Goal: Use online tool/utility: Utilize a website feature to perform a specific function

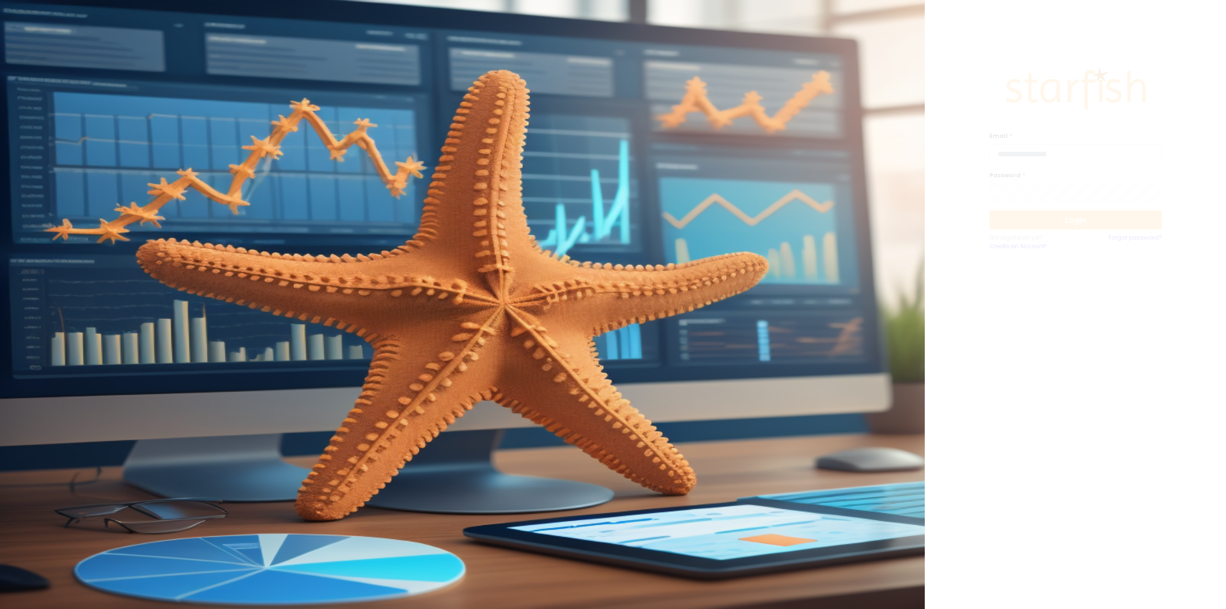
click at [1025, 154] on input "email" at bounding box center [1076, 153] width 172 height 19
type input "**********"
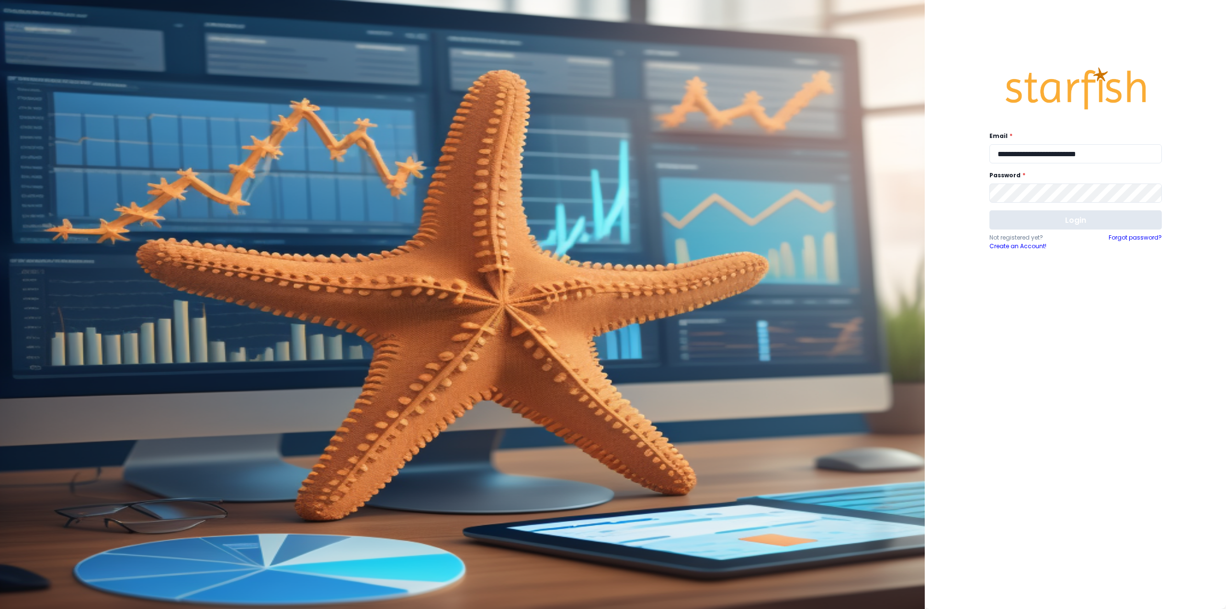
click at [1058, 218] on button "Login" at bounding box center [1076, 219] width 172 height 19
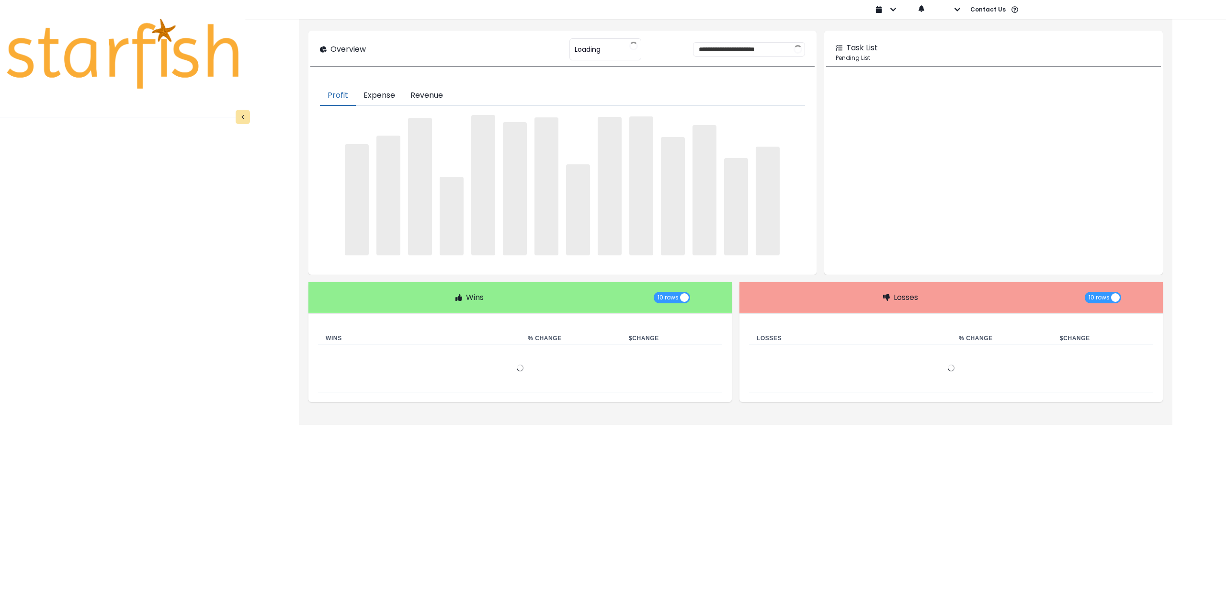
type input "********"
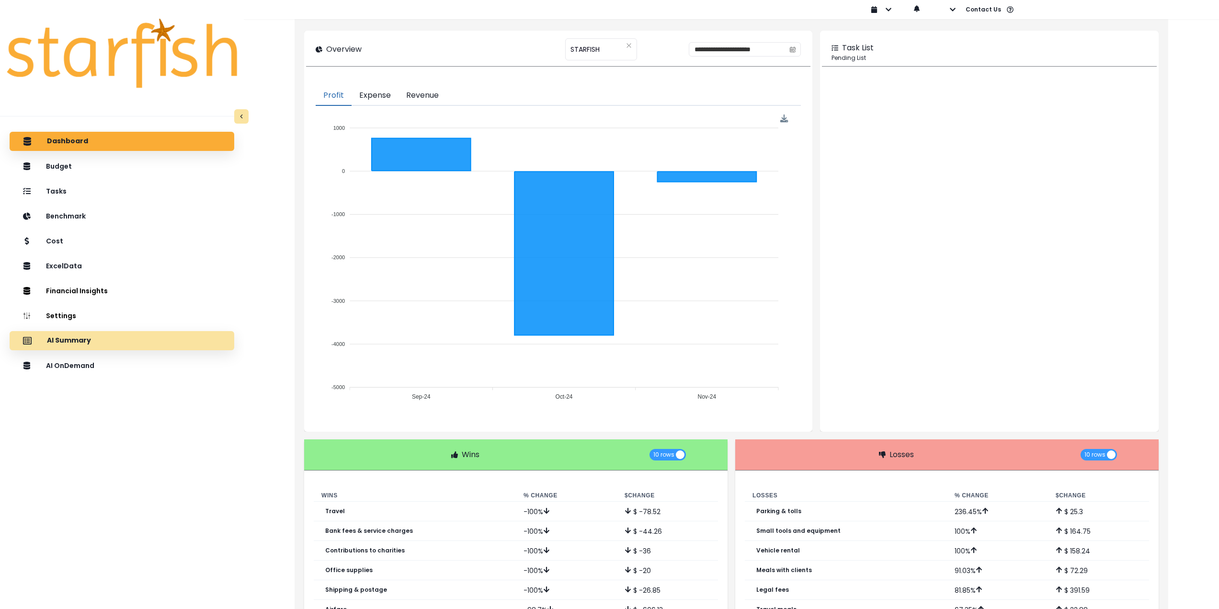
drag, startPoint x: 142, startPoint y: 333, endPoint x: 137, endPoint y: 351, distance: 18.5
click at [141, 337] on div "AI Summary" at bounding box center [121, 341] width 209 height 20
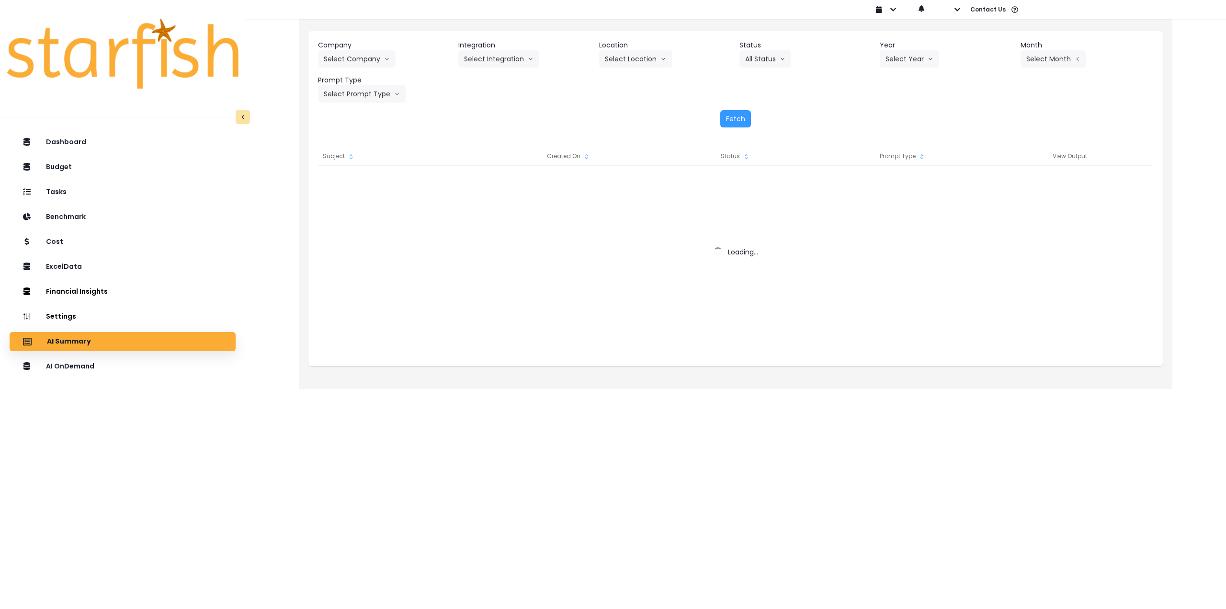
click at [133, 343] on div "AI Summary" at bounding box center [122, 341] width 211 height 20
click at [363, 60] on button "Select Company" at bounding box center [357, 58] width 78 height 17
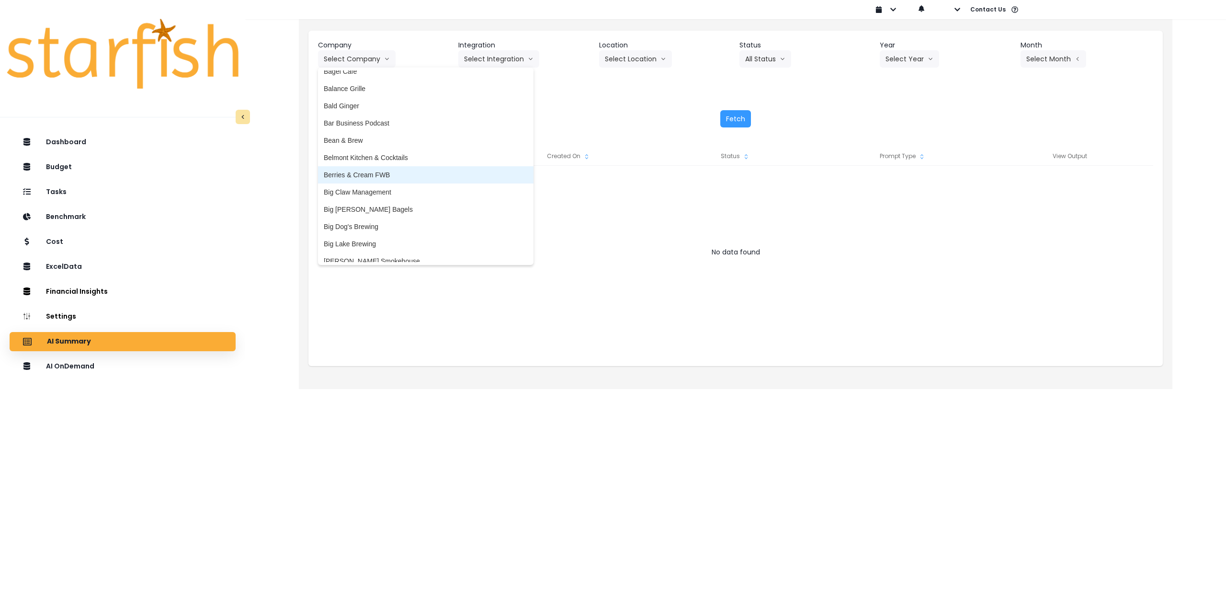
scroll to position [48, 0]
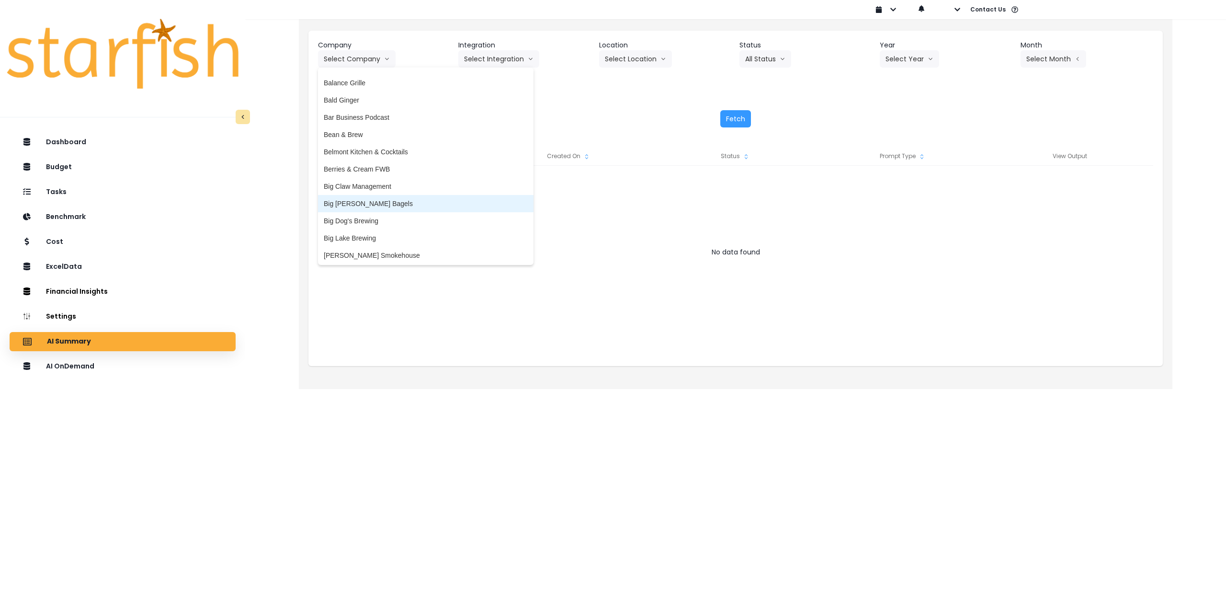
click at [388, 206] on span "Big [PERSON_NAME] Bagels" at bounding box center [426, 204] width 204 height 10
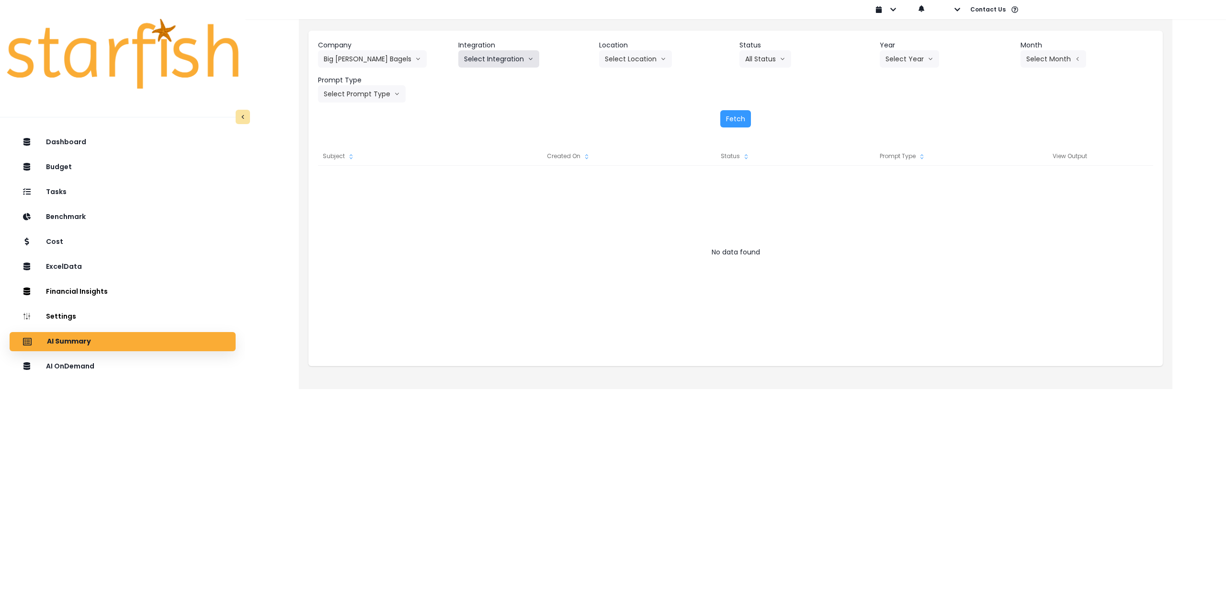
click at [497, 52] on button "Select Integration" at bounding box center [498, 58] width 81 height 17
click at [485, 80] on span "Big [PERSON_NAME]’s Bagels" at bounding box center [511, 79] width 94 height 10
click at [653, 63] on button "Select Location" at bounding box center [635, 58] width 73 height 17
click at [634, 83] on span "All Locations" at bounding box center [624, 79] width 38 height 10
click at [905, 56] on button "Select Year" at bounding box center [909, 58] width 59 height 17
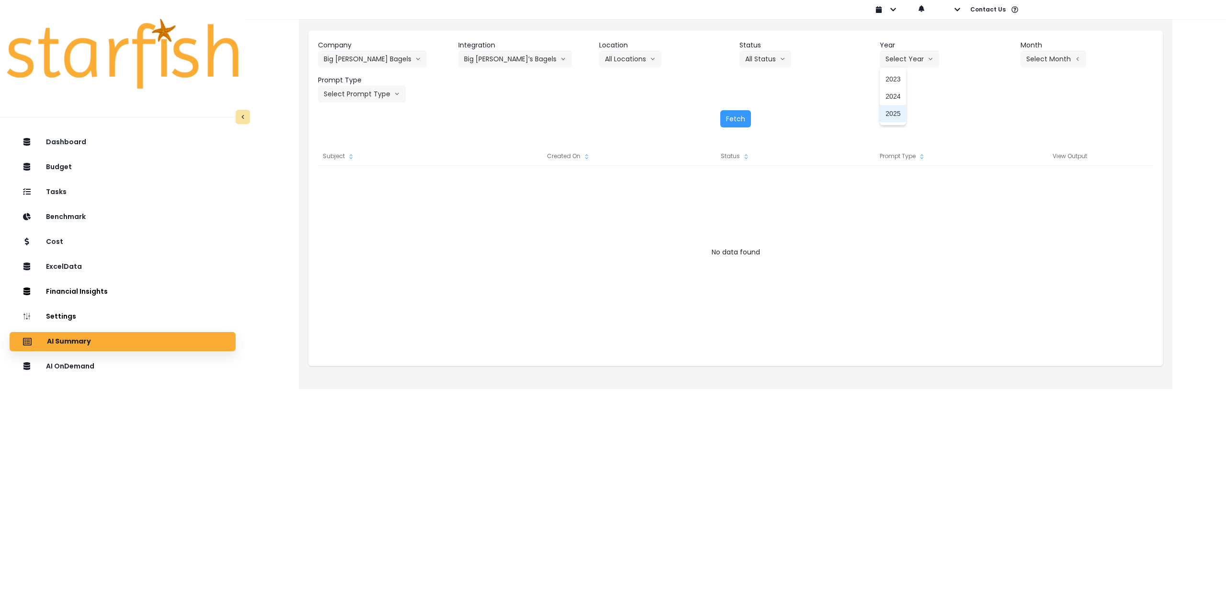
click at [891, 110] on li "2025" at bounding box center [893, 113] width 26 height 17
click at [1049, 52] on button "Select Month" at bounding box center [1054, 58] width 66 height 17
click at [1002, 184] on span "Aug" at bounding box center [1005, 183] width 19 height 10
click at [357, 98] on button "Select Prompt Type" at bounding box center [362, 93] width 88 height 17
click at [353, 179] on span "Monthly Summary" at bounding box center [351, 183] width 54 height 10
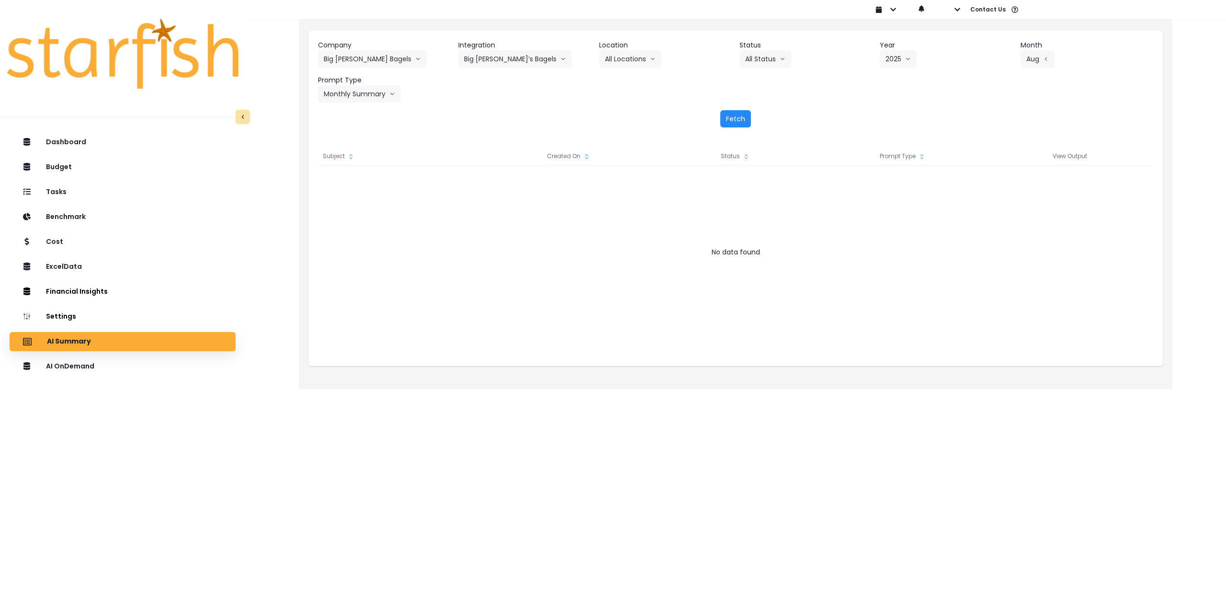
click at [740, 116] on button "Fetch" at bounding box center [735, 118] width 31 height 17
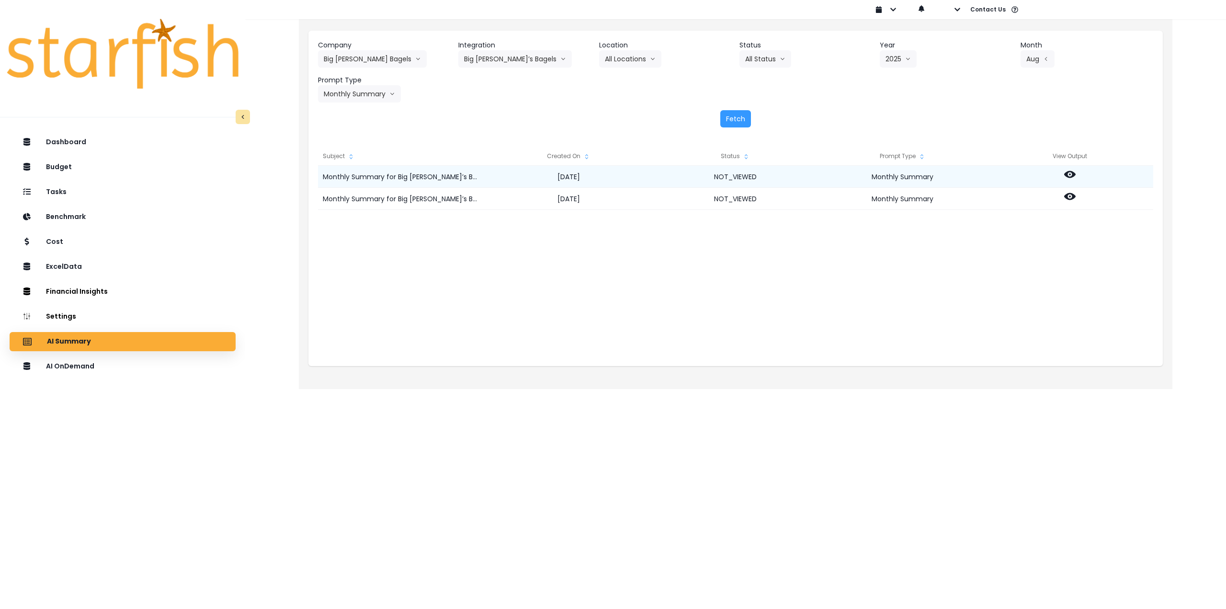
click at [1061, 176] on div at bounding box center [1069, 177] width 167 height 22
click at [1070, 176] on icon at bounding box center [1069, 174] width 11 height 11
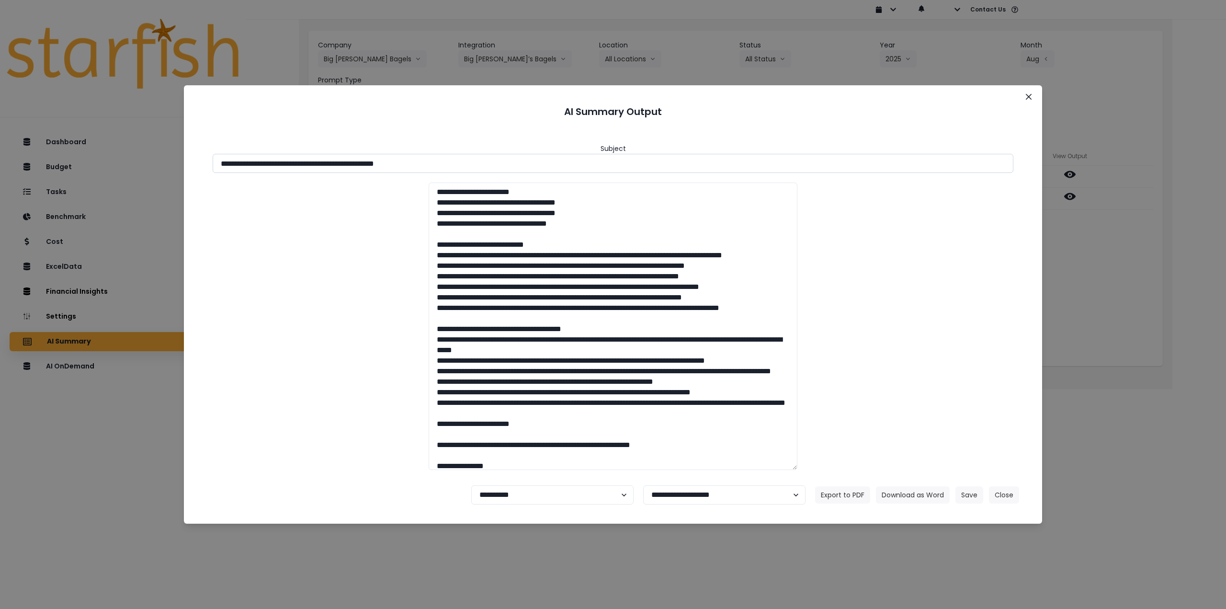
drag, startPoint x: 305, startPoint y: 162, endPoint x: 498, endPoint y: 160, distance: 192.6
click at [498, 160] on input "**********" at bounding box center [613, 163] width 801 height 19
click at [319, 163] on input "**********" at bounding box center [613, 163] width 801 height 19
click at [308, 161] on input "**********" at bounding box center [613, 163] width 801 height 19
click at [305, 162] on input "**********" at bounding box center [613, 163] width 801 height 19
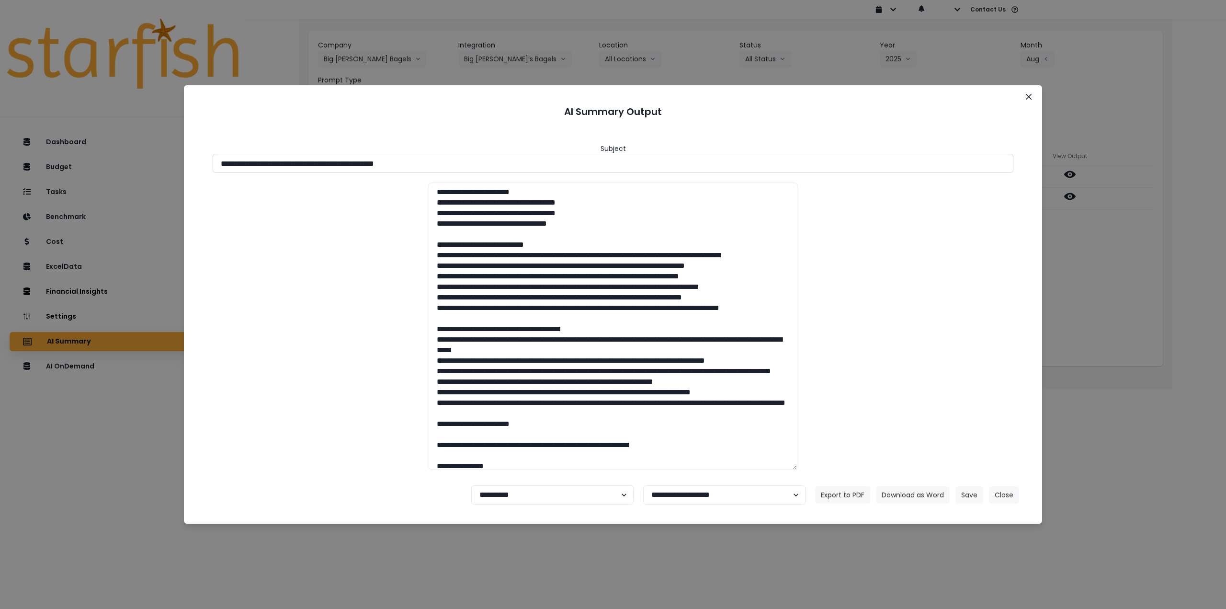
drag, startPoint x: 305, startPoint y: 163, endPoint x: 474, endPoint y: 154, distance: 168.9
click at [474, 154] on input "**********" at bounding box center [613, 163] width 801 height 19
click at [925, 497] on button "Download as Word" at bounding box center [913, 494] width 74 height 17
click at [1118, 199] on div "**********" at bounding box center [613, 304] width 1226 height 609
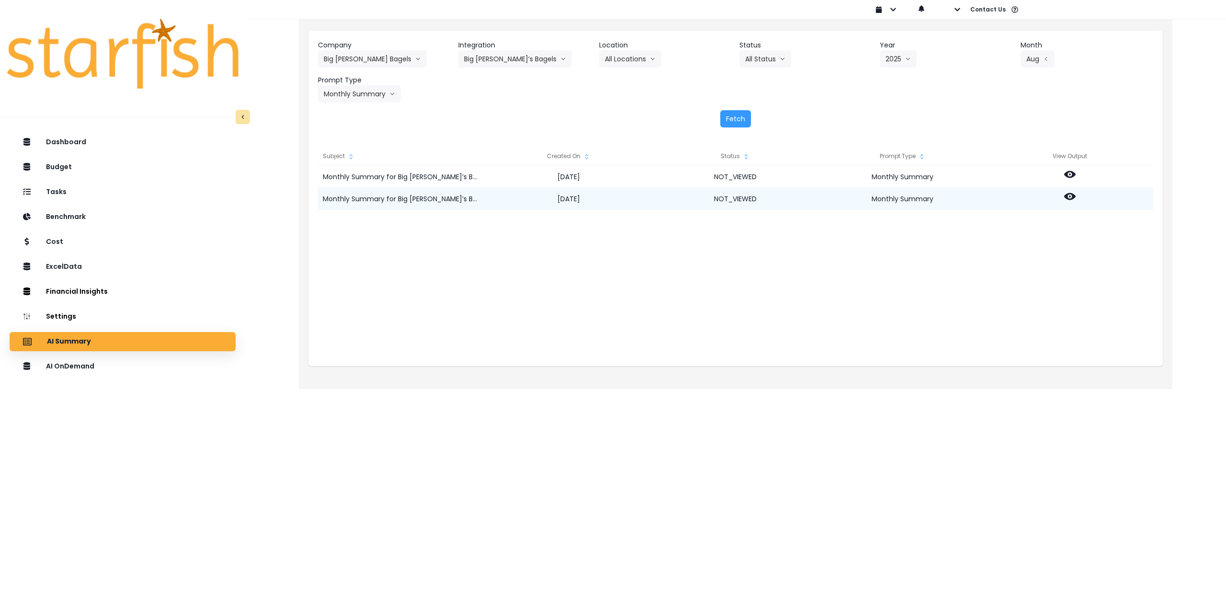
click at [1075, 194] on icon at bounding box center [1069, 196] width 11 height 11
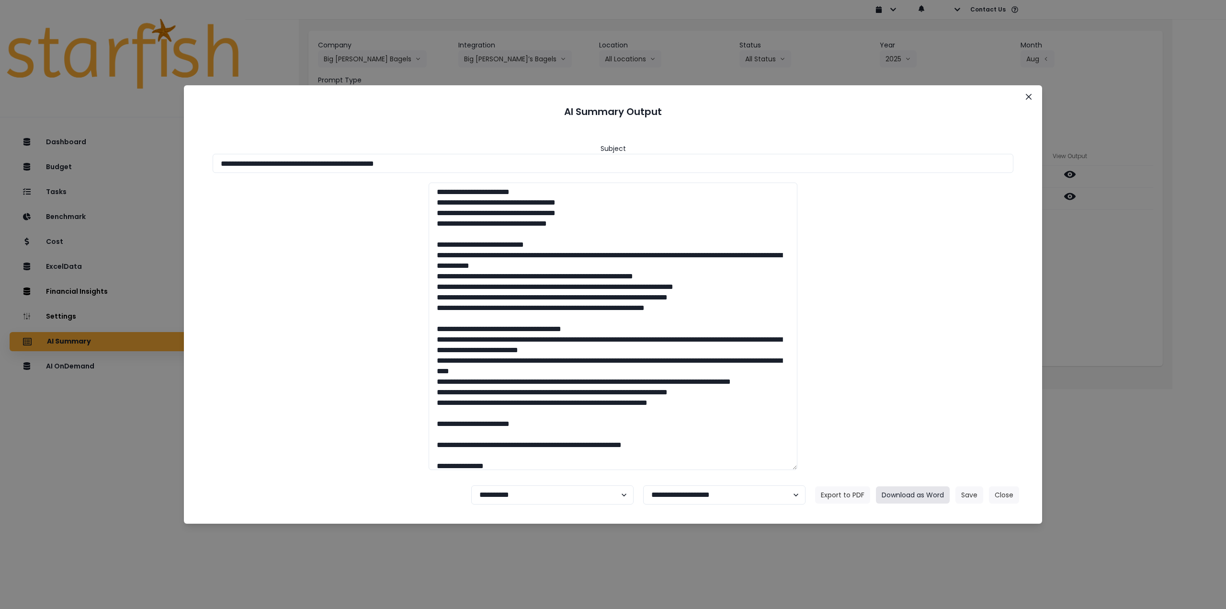
click at [912, 494] on button "Download as Word" at bounding box center [913, 494] width 74 height 17
drag, startPoint x: 1026, startPoint y: 101, endPoint x: 1032, endPoint y: 110, distance: 11.0
click at [1027, 101] on button "Close" at bounding box center [1028, 96] width 15 height 15
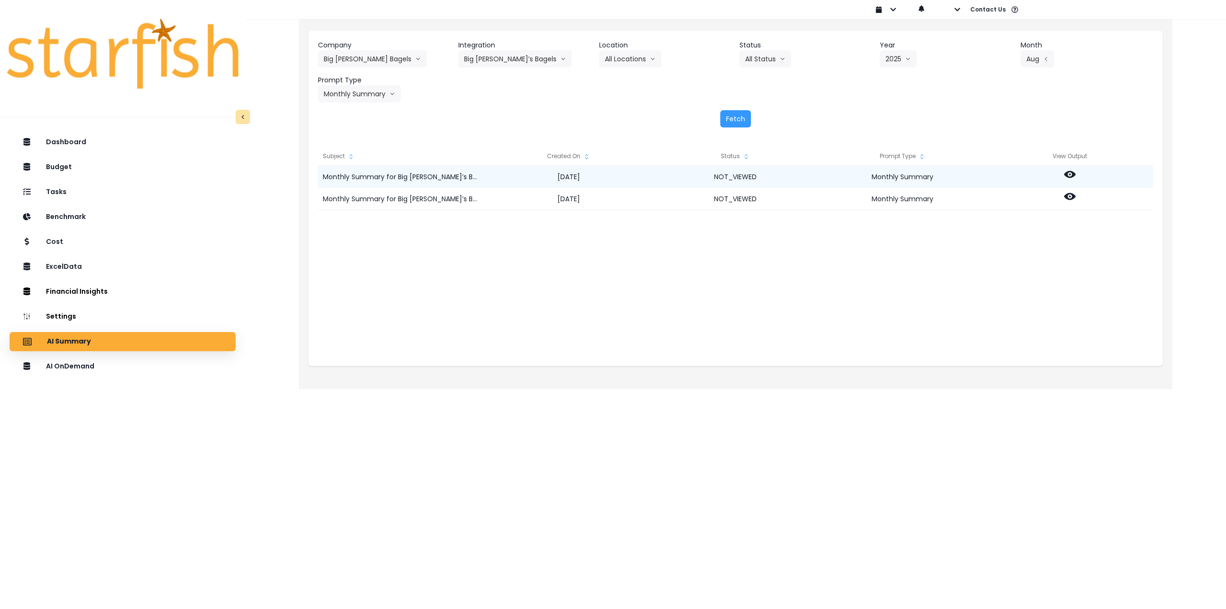
click at [1073, 175] on icon at bounding box center [1069, 174] width 11 height 7
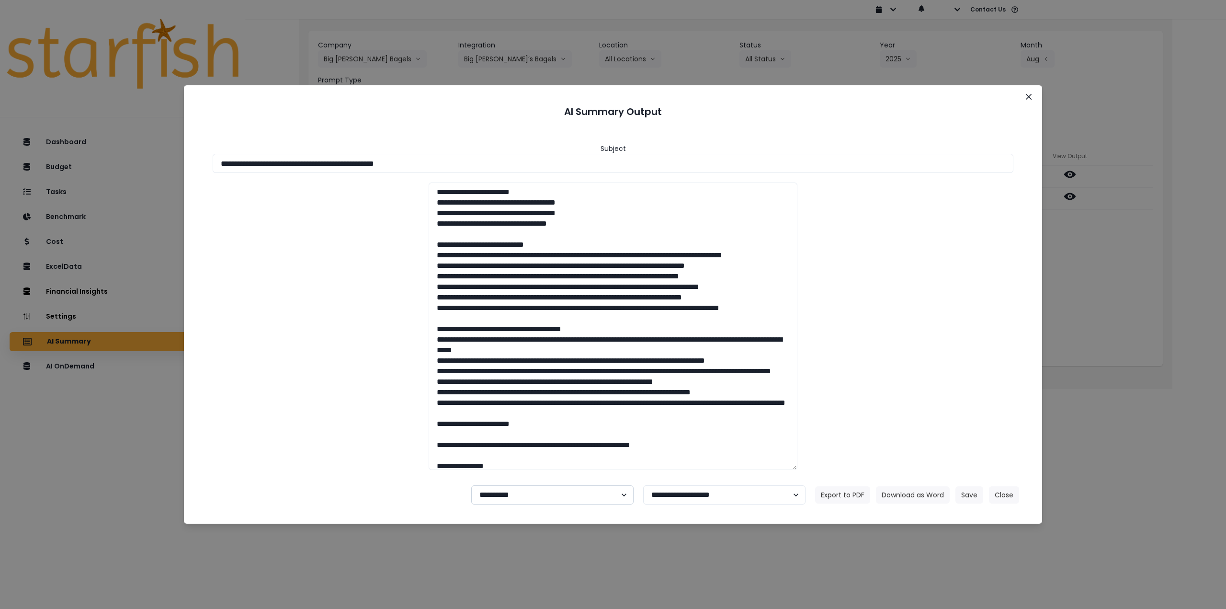
drag, startPoint x: 518, startPoint y: 497, endPoint x: 517, endPoint y: 504, distance: 6.8
click at [518, 497] on select "**********" at bounding box center [552, 494] width 162 height 19
select select "********"
click at [471, 485] on select "**********" at bounding box center [552, 494] width 162 height 19
click at [967, 491] on button "Save" at bounding box center [970, 494] width 28 height 17
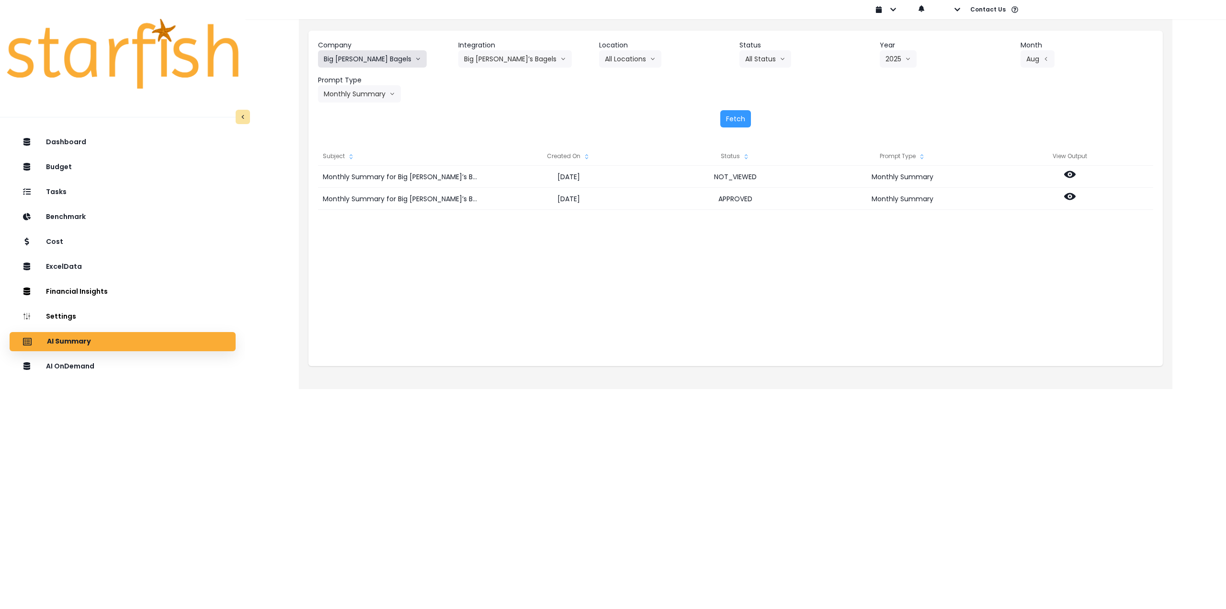
click at [358, 53] on button "Big [PERSON_NAME] Bagels" at bounding box center [372, 58] width 109 height 17
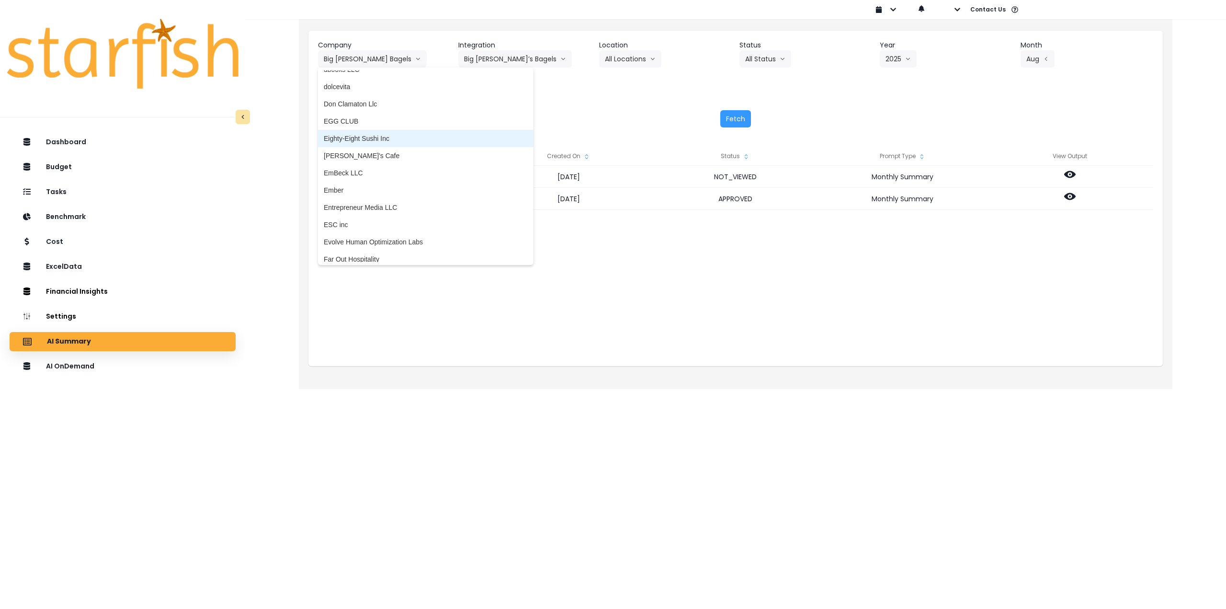
scroll to position [671, 0]
drag, startPoint x: 356, startPoint y: 148, endPoint x: 365, endPoint y: 147, distance: 9.6
click at [356, 149] on span "[PERSON_NAME]'s Cafe" at bounding box center [426, 150] width 204 height 10
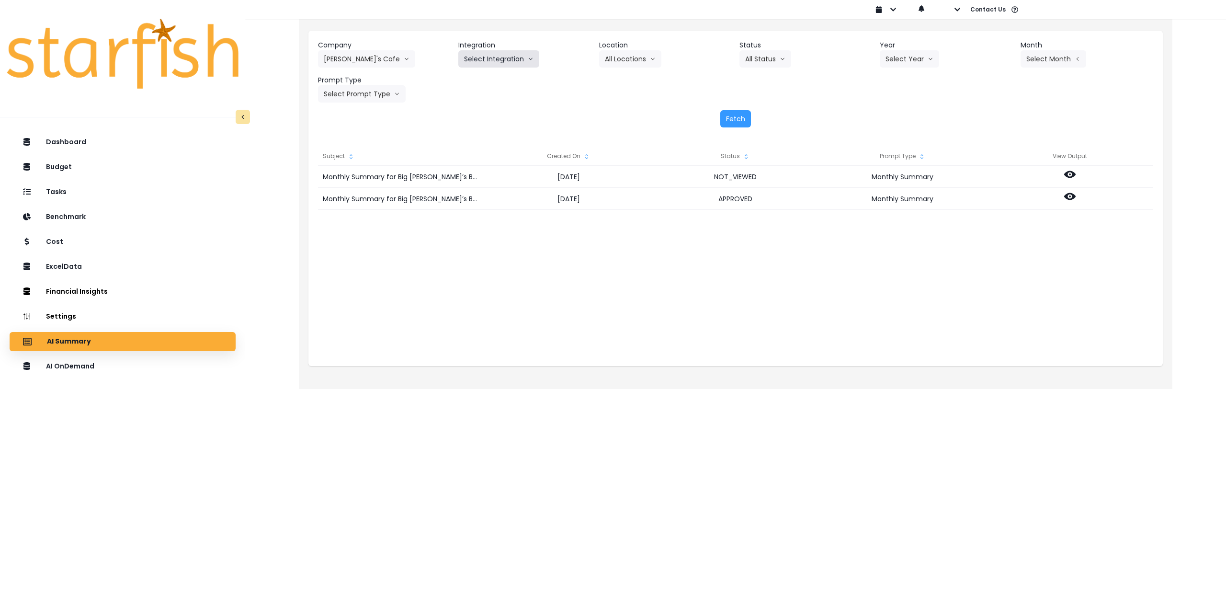
click at [505, 61] on button "Select Integration" at bounding box center [498, 58] width 81 height 17
click at [480, 77] on span "QuickBooks Online" at bounding box center [492, 79] width 57 height 10
click at [649, 57] on button "Select Location" at bounding box center [635, 58] width 73 height 17
click at [906, 55] on button "Select Year" at bounding box center [909, 58] width 59 height 17
click at [893, 112] on span "2025" at bounding box center [893, 114] width 15 height 10
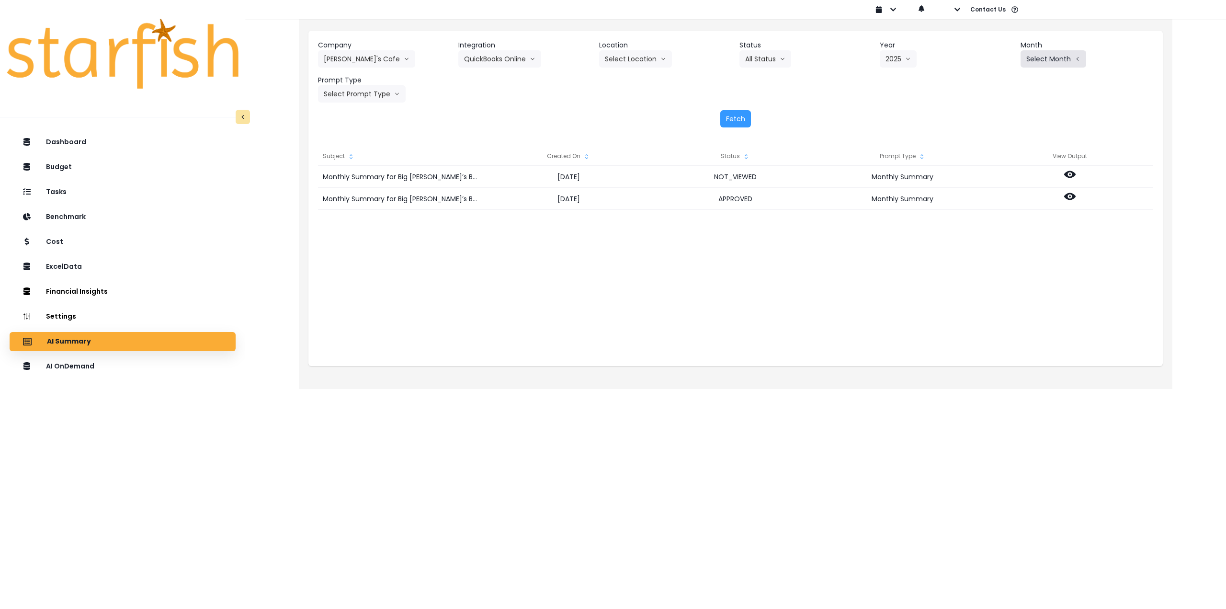
click at [1049, 59] on button "Select Month" at bounding box center [1054, 58] width 66 height 17
click at [1007, 179] on span "Aug" at bounding box center [1005, 183] width 19 height 10
click at [375, 98] on button "Select Prompt Type" at bounding box center [362, 93] width 88 height 17
click at [352, 182] on span "Monthly Summary" at bounding box center [351, 183] width 54 height 10
click at [731, 115] on button "Fetch" at bounding box center [735, 118] width 31 height 17
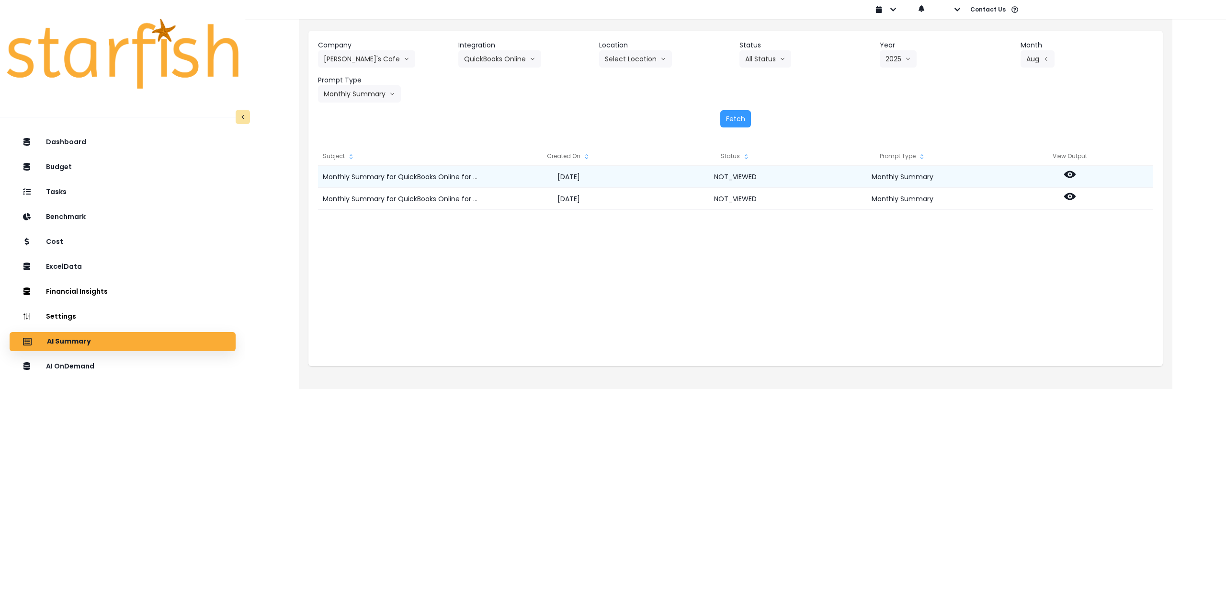
click at [1066, 175] on icon at bounding box center [1069, 174] width 11 height 7
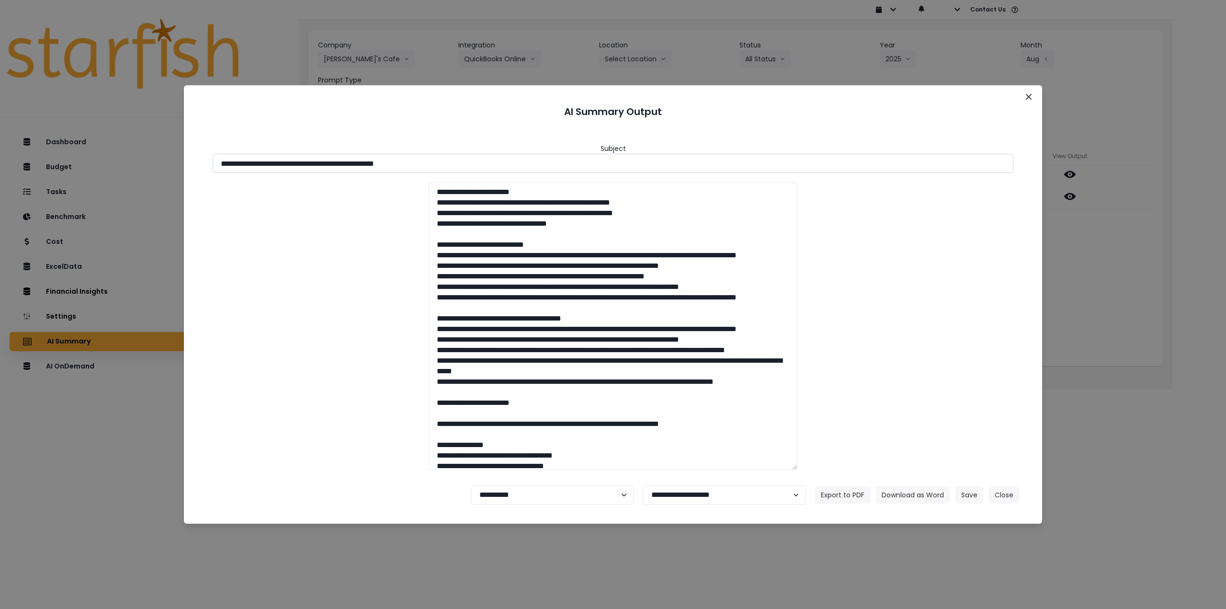
drag, startPoint x: 390, startPoint y: 162, endPoint x: 526, endPoint y: 170, distance: 136.2
click at [525, 169] on input "**********" at bounding box center [613, 163] width 801 height 19
click at [898, 494] on button "Download as Word" at bounding box center [913, 494] width 74 height 17
drag, startPoint x: 1072, startPoint y: 289, endPoint x: 1066, endPoint y: 264, distance: 25.9
click at [1073, 288] on div "**********" at bounding box center [613, 304] width 1226 height 609
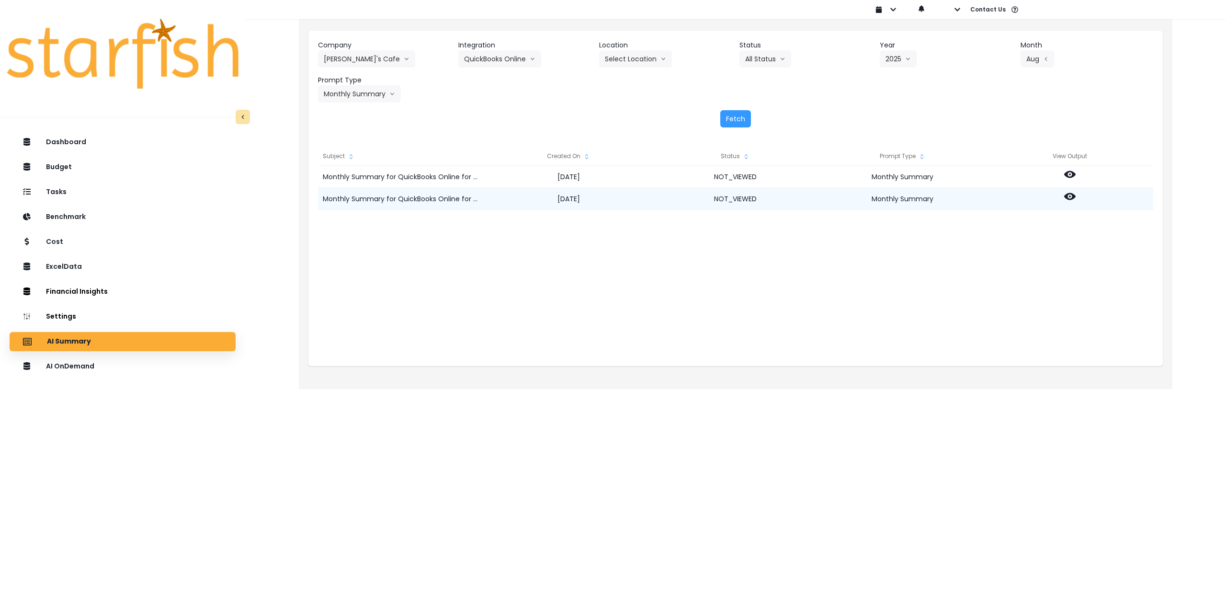
click at [1070, 192] on icon at bounding box center [1069, 196] width 11 height 11
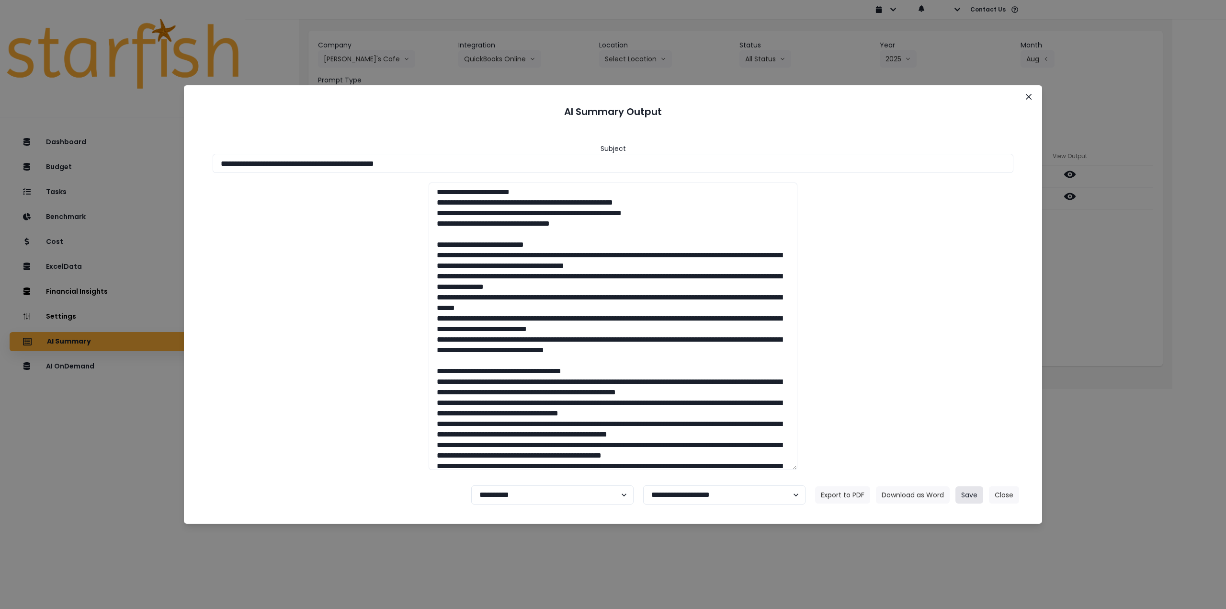
click at [972, 492] on button "Save" at bounding box center [970, 494] width 28 height 17
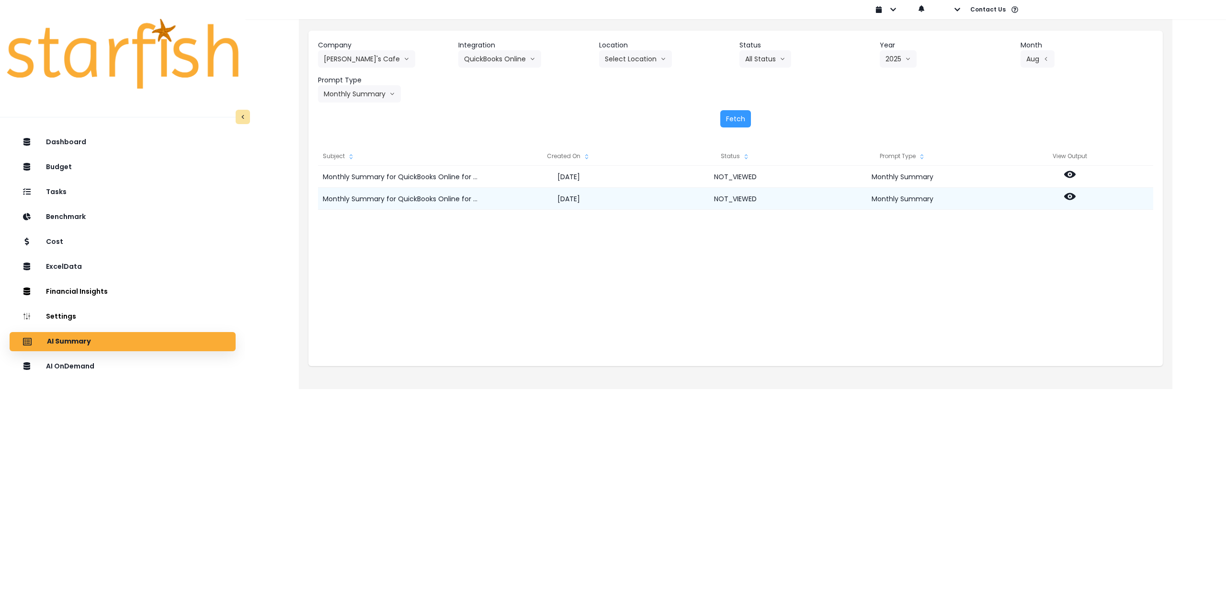
click at [1073, 197] on icon at bounding box center [1069, 196] width 11 height 7
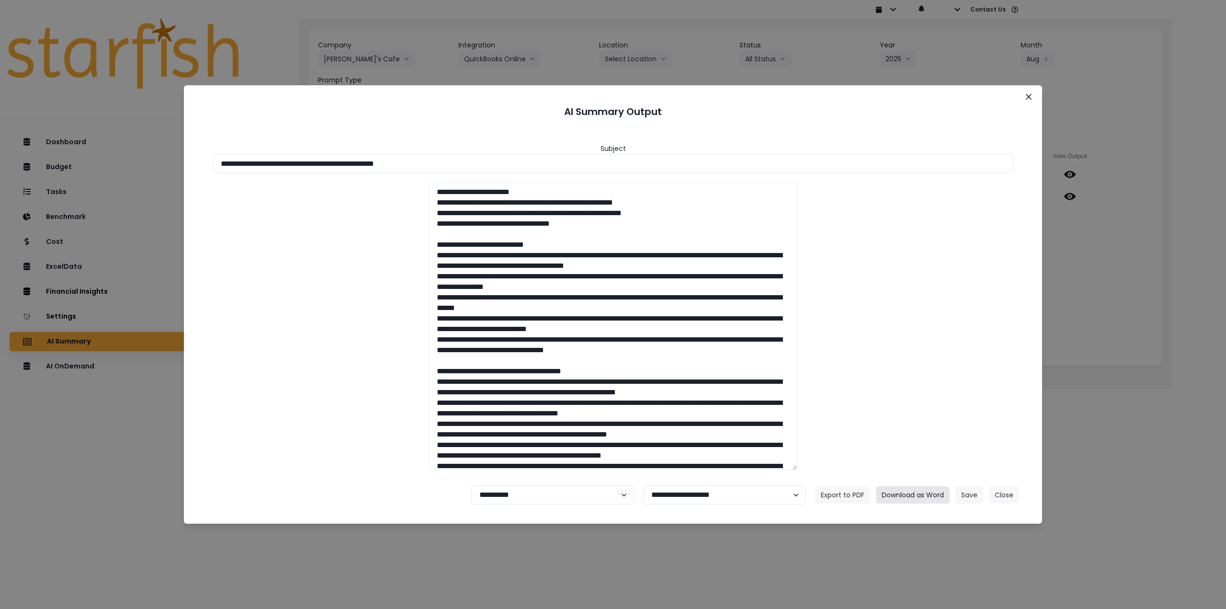
click at [914, 495] on button "Download as Word" at bounding box center [913, 494] width 74 height 17
click at [1024, 99] on button "Close" at bounding box center [1028, 96] width 15 height 15
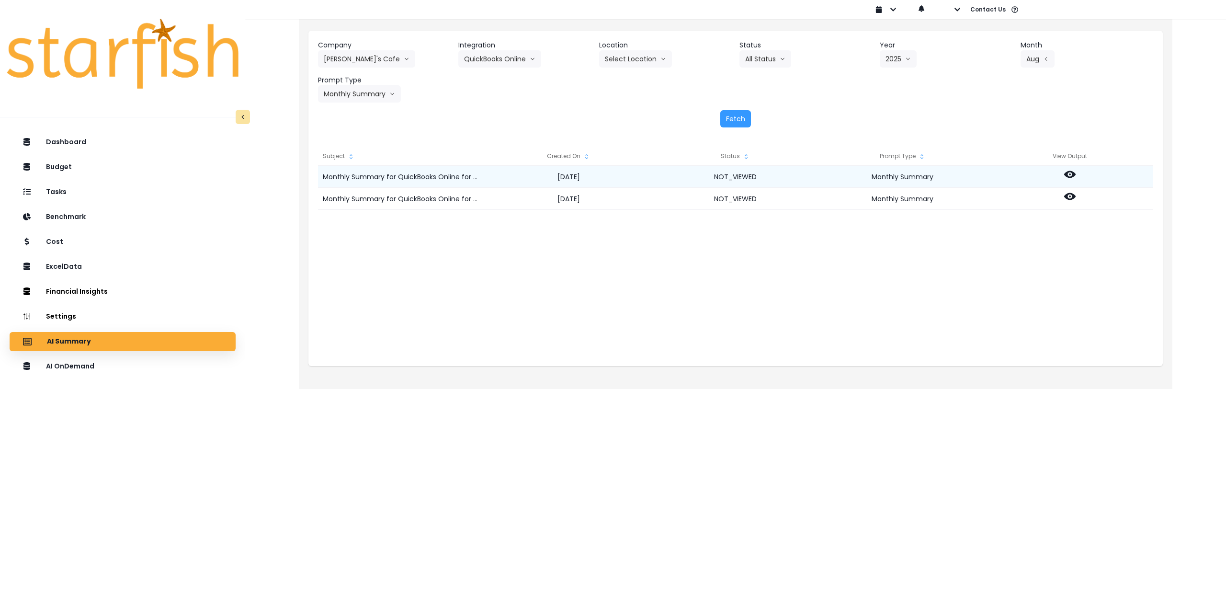
click at [1072, 172] on icon at bounding box center [1069, 174] width 11 height 7
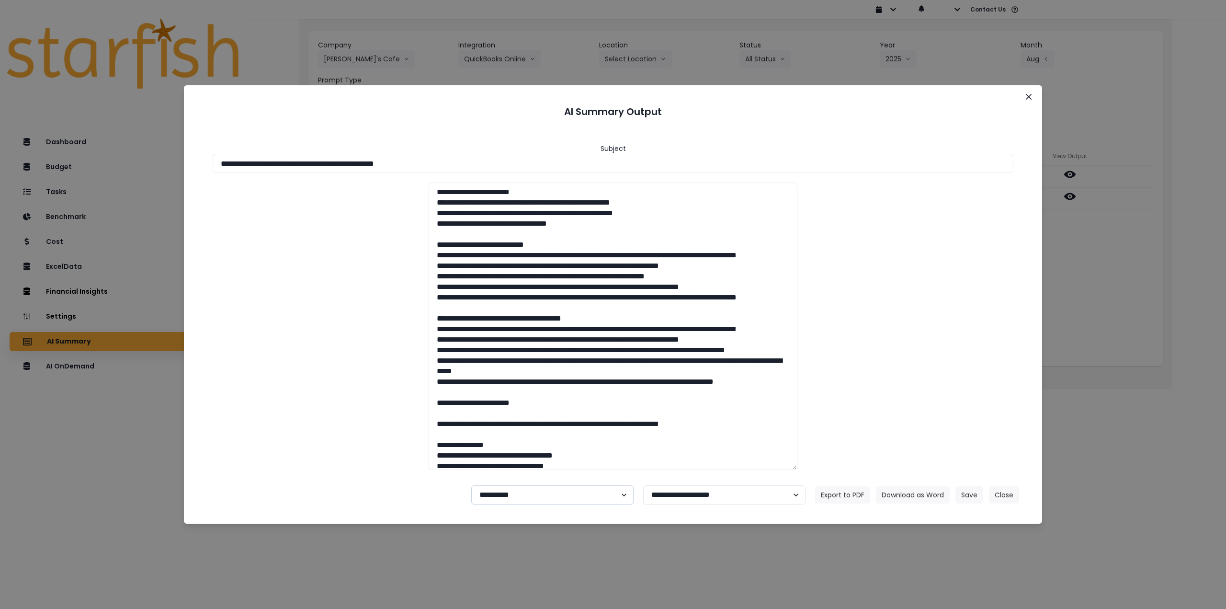
click at [508, 497] on select "**********" at bounding box center [552, 494] width 162 height 19
select select "********"
click at [471, 485] on select "**********" at bounding box center [552, 494] width 162 height 19
click at [972, 496] on button "Save" at bounding box center [970, 494] width 28 height 17
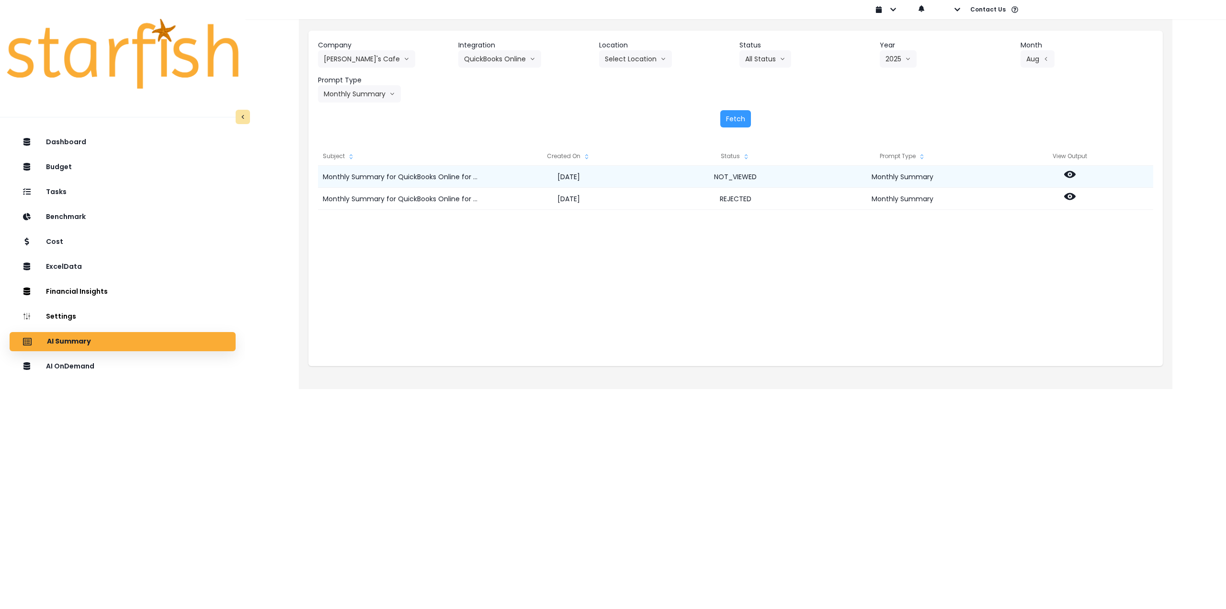
click at [1069, 172] on icon at bounding box center [1069, 174] width 11 height 11
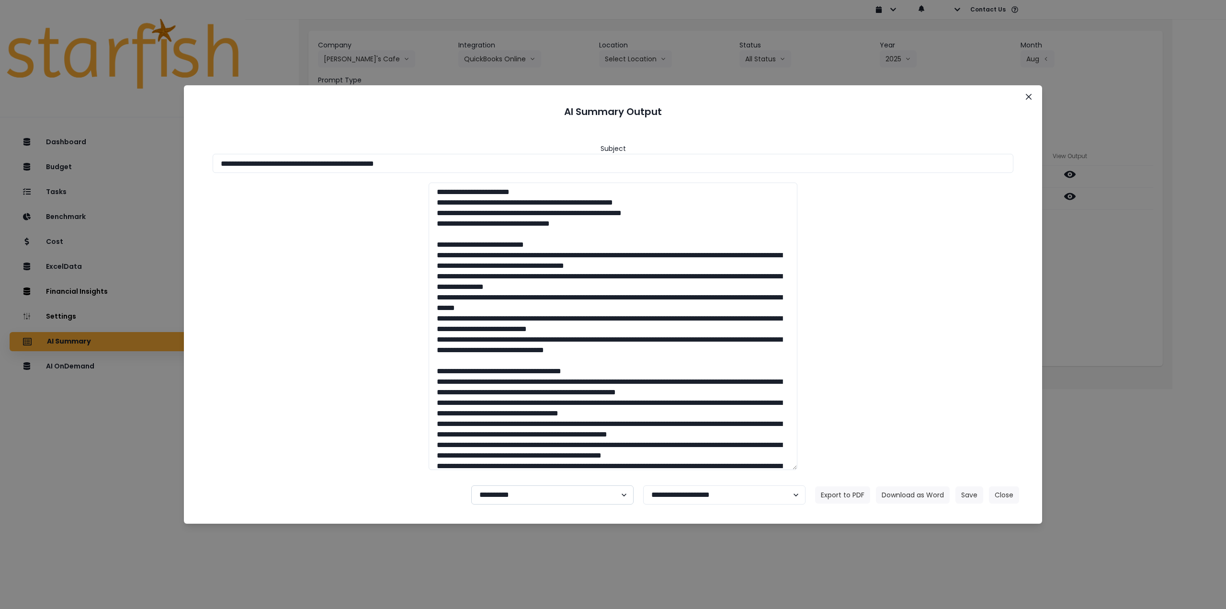
click at [521, 488] on select "**********" at bounding box center [552, 494] width 162 height 19
select select "********"
click at [471, 485] on select "**********" at bounding box center [552, 494] width 162 height 19
click at [970, 492] on button "Save" at bounding box center [970, 494] width 28 height 17
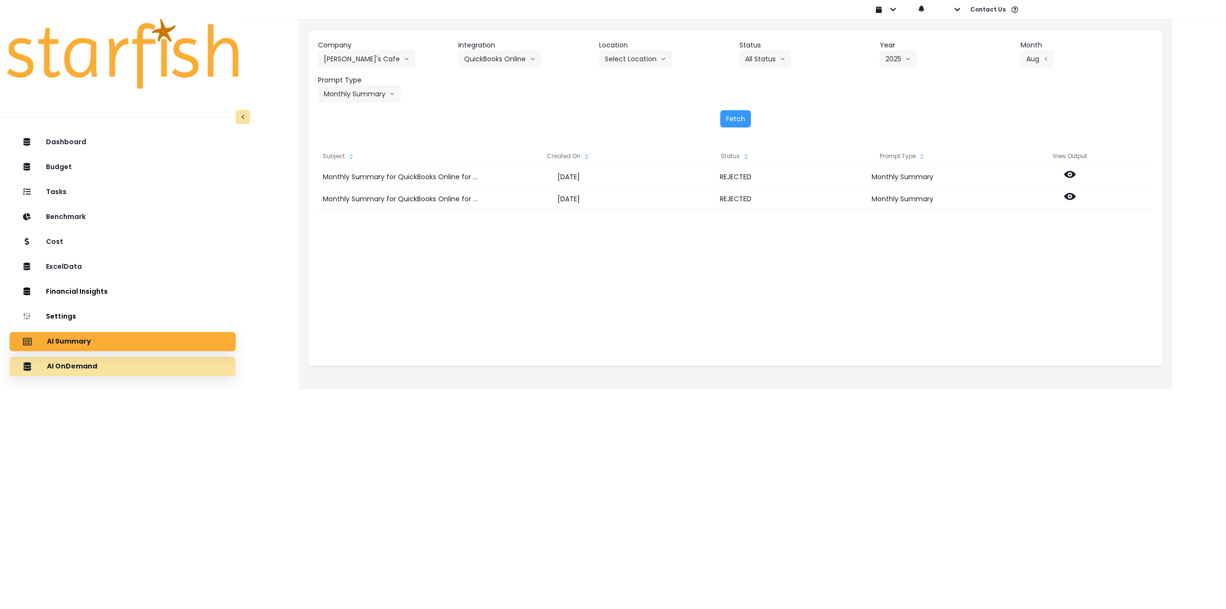
click at [165, 368] on div "AI OnDemand" at bounding box center [122, 366] width 211 height 20
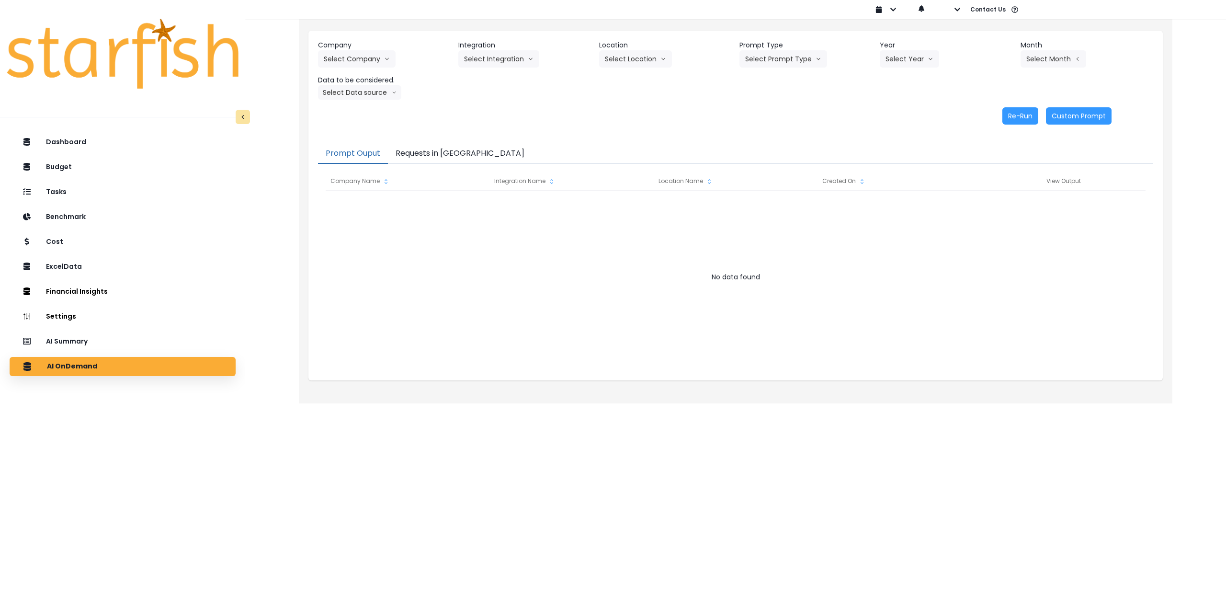
click at [437, 155] on button "Requests in [GEOGRAPHIC_DATA]" at bounding box center [460, 154] width 144 height 20
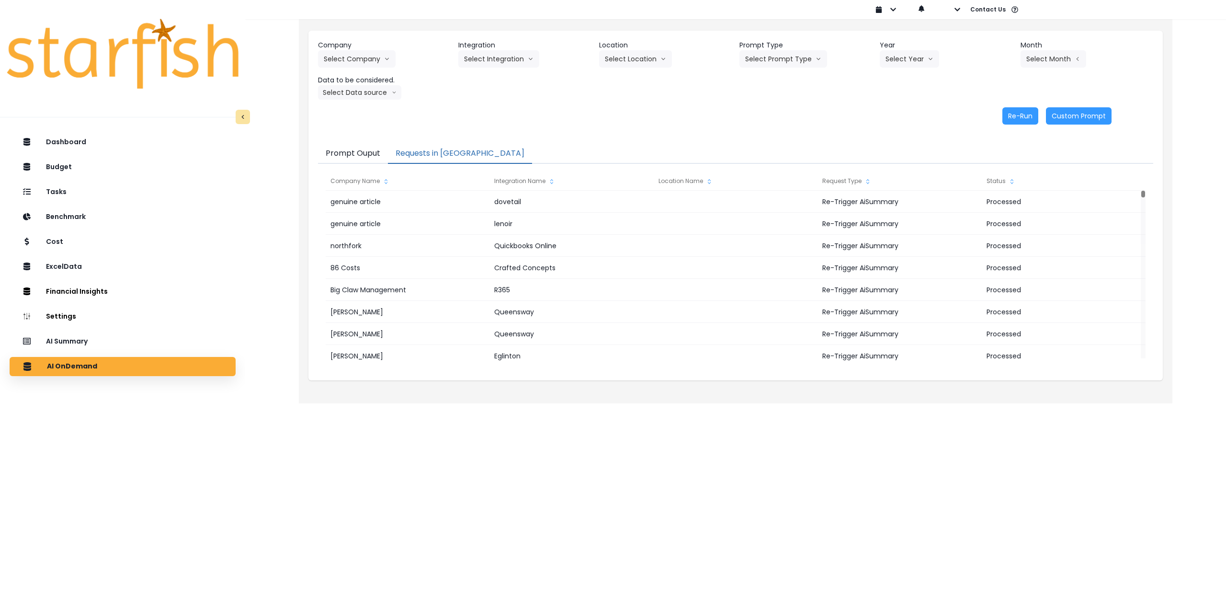
click at [361, 151] on button "Prompt Ouput" at bounding box center [353, 154] width 70 height 20
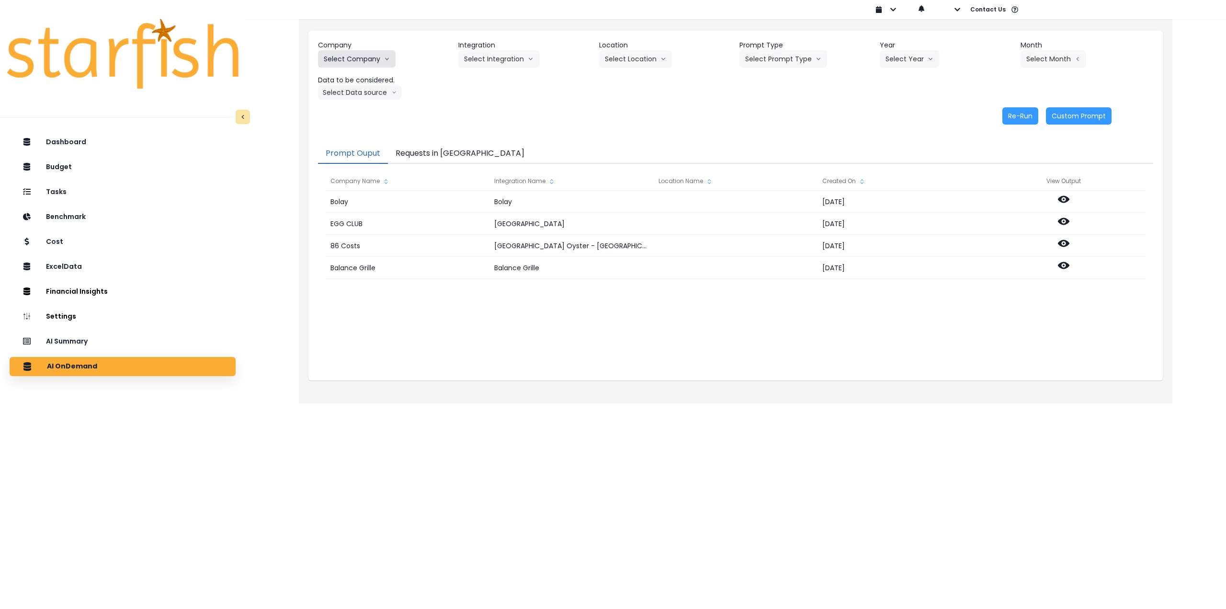
click at [366, 62] on button "Select Company" at bounding box center [357, 58] width 78 height 17
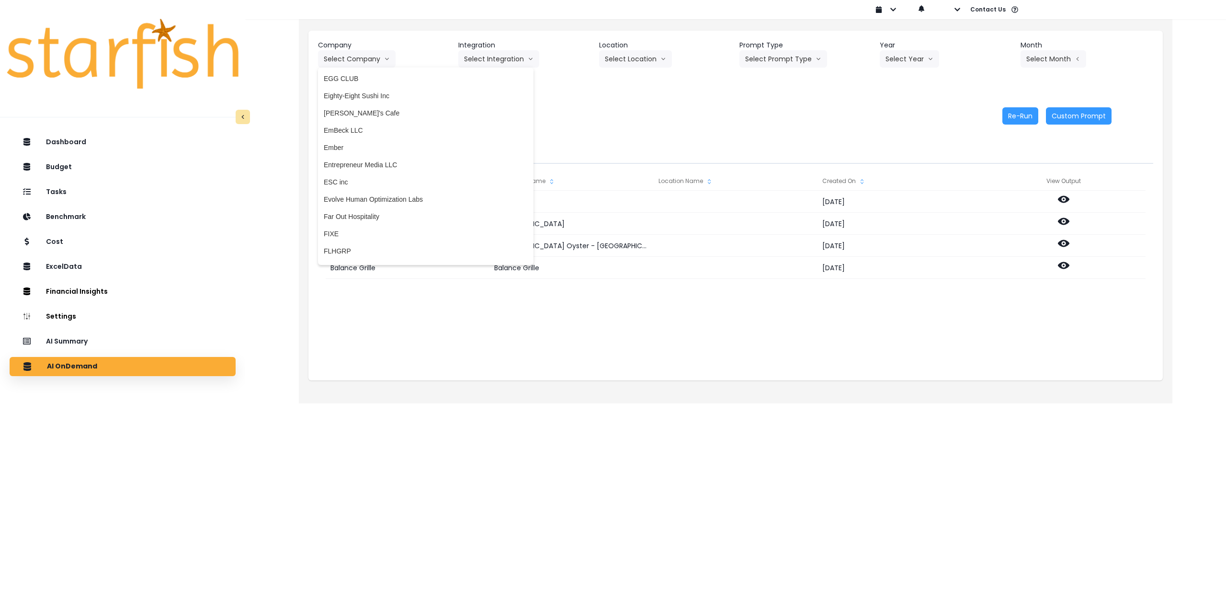
scroll to position [719, 0]
click at [379, 105] on span "[PERSON_NAME]'s Cafe" at bounding box center [426, 102] width 204 height 10
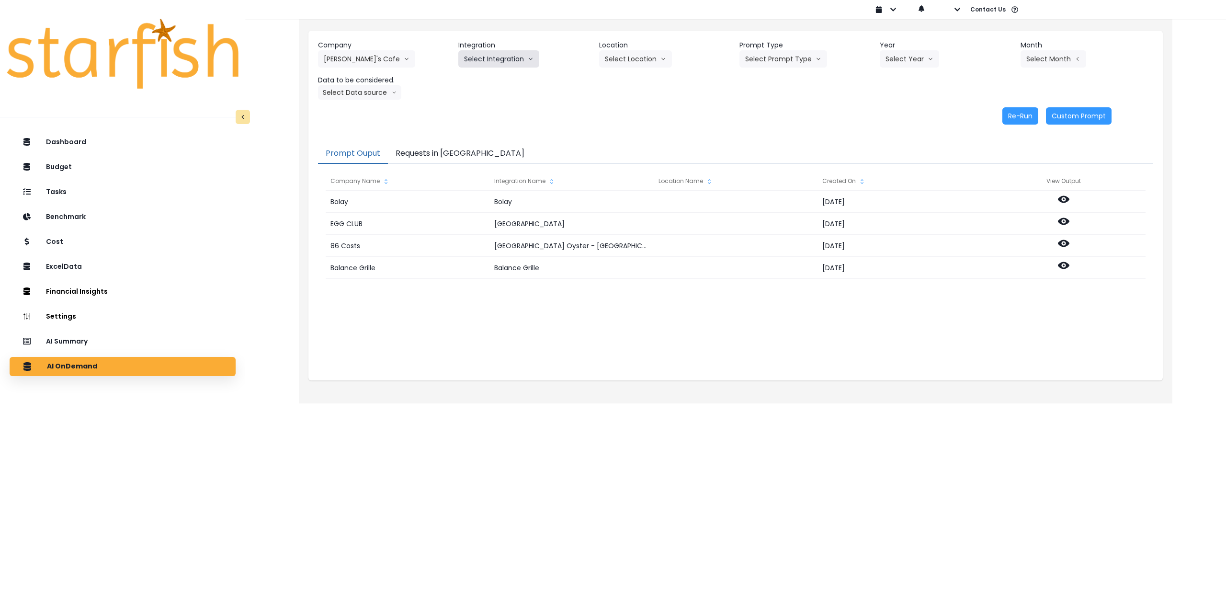
click at [483, 62] on button "Select Integration" at bounding box center [498, 58] width 81 height 17
click at [480, 78] on span "QuickBooks Online" at bounding box center [492, 79] width 57 height 10
click at [639, 51] on button "Select Location" at bounding box center [635, 58] width 73 height 17
click at [627, 77] on span "All Locations" at bounding box center [624, 79] width 38 height 10
click at [797, 55] on button "Select Prompt Type" at bounding box center [784, 58] width 88 height 17
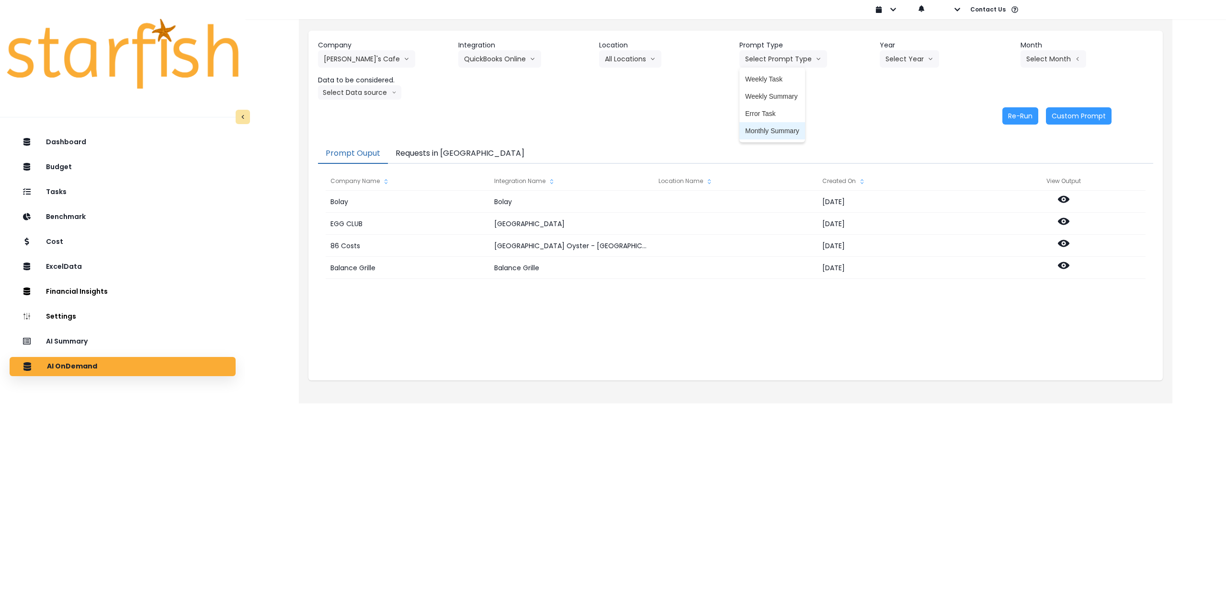
drag, startPoint x: 780, startPoint y: 128, endPoint x: 814, endPoint y: 117, distance: 36.2
click at [781, 129] on span "Monthly Summary" at bounding box center [772, 131] width 54 height 10
click at [918, 60] on button "Select Year" at bounding box center [909, 58] width 59 height 17
click at [899, 118] on span "2025" at bounding box center [893, 114] width 15 height 10
click at [1039, 61] on button "Select Month" at bounding box center [1054, 58] width 66 height 17
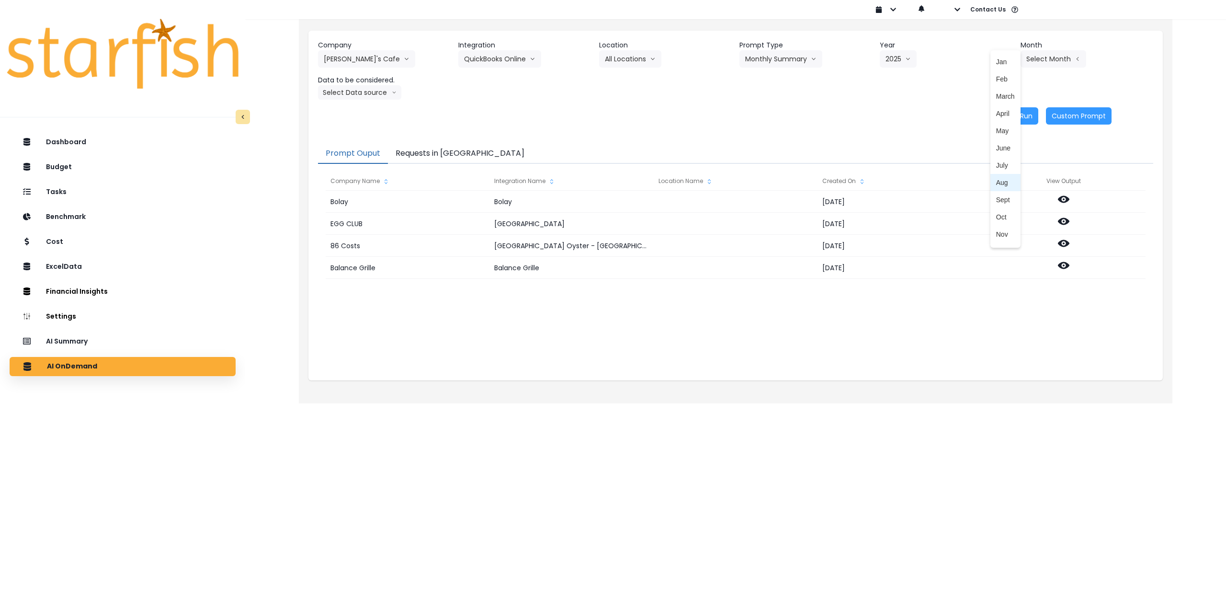
click at [1004, 183] on span "Aug" at bounding box center [1005, 183] width 19 height 10
click at [354, 89] on button "Select Data source" at bounding box center [359, 92] width 83 height 14
click at [367, 111] on span "Comparison overtime" at bounding box center [356, 111] width 64 height 10
click at [1027, 108] on button "Re-Run" at bounding box center [1021, 115] width 36 height 17
drag, startPoint x: 361, startPoint y: 93, endPoint x: 359, endPoint y: 105, distance: 12.1
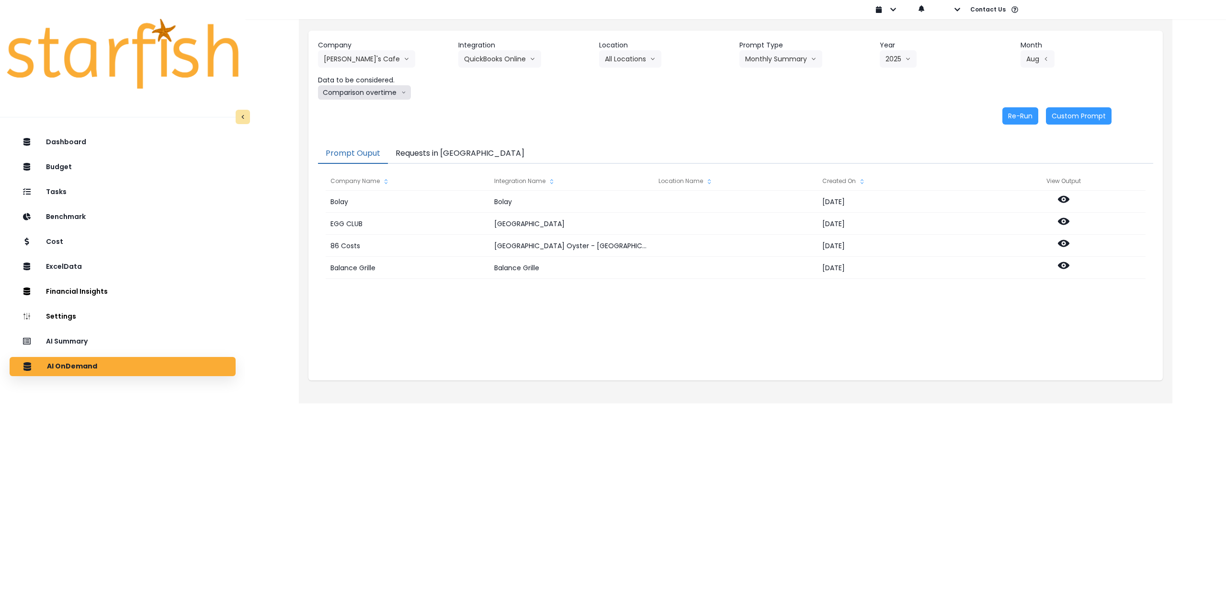
click at [361, 93] on button "Comparison overtime" at bounding box center [364, 92] width 93 height 14
click at [354, 134] on li "Location Analysis" at bounding box center [355, 128] width 75 height 17
click at [1021, 119] on button "Re-Run" at bounding box center [1021, 115] width 36 height 17
click at [111, 339] on div "AI Summary" at bounding box center [122, 341] width 211 height 20
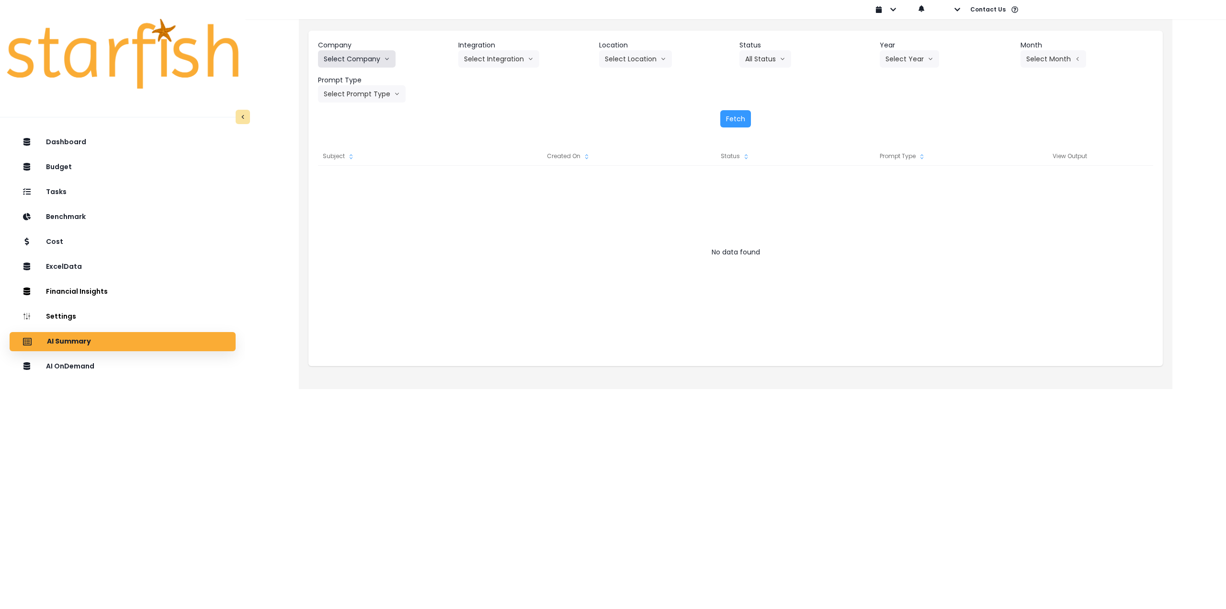
click at [377, 61] on button "Select Company" at bounding box center [357, 58] width 78 height 17
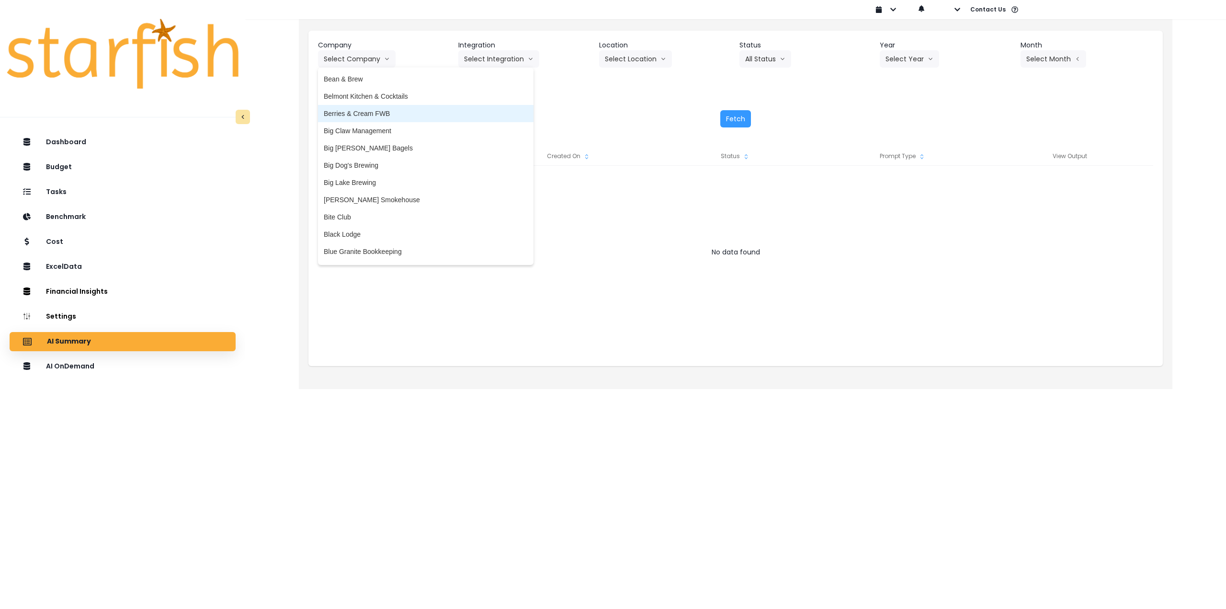
scroll to position [144, 0]
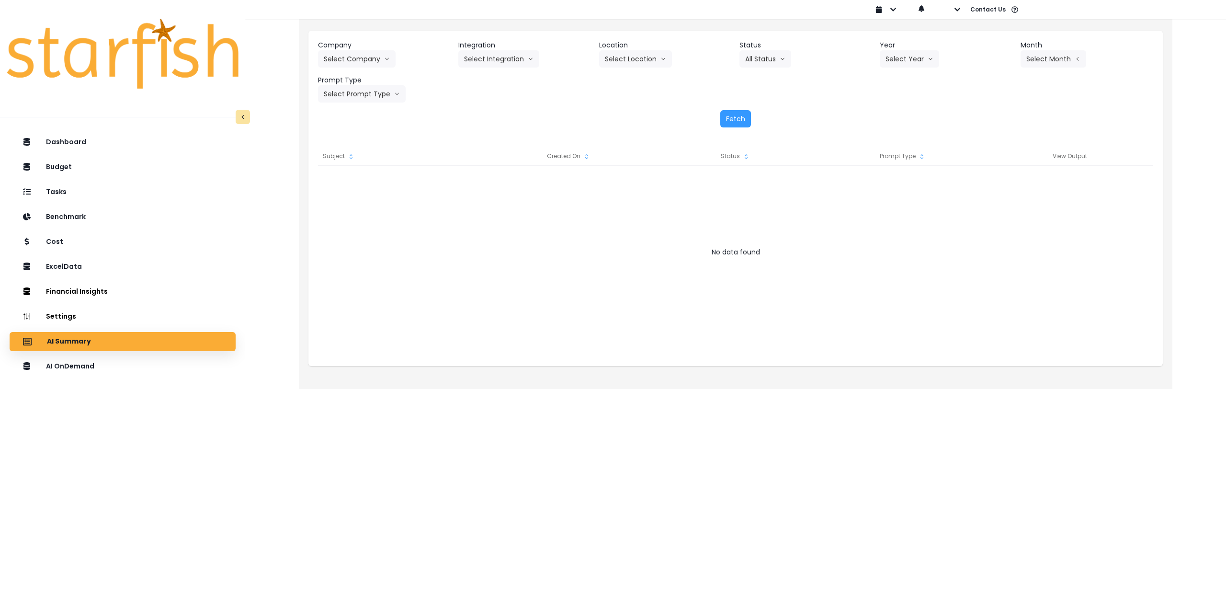
click at [356, 48] on header "Company" at bounding box center [384, 45] width 133 height 10
click at [360, 57] on button "Select Company" at bounding box center [357, 58] width 78 height 17
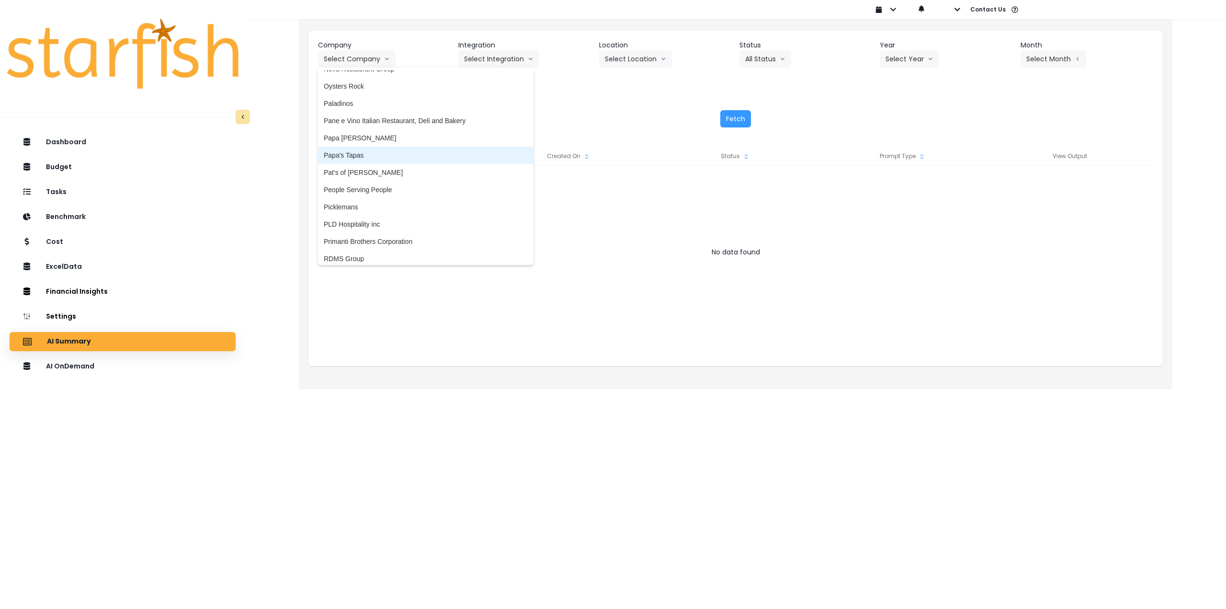
scroll to position [1533, 0]
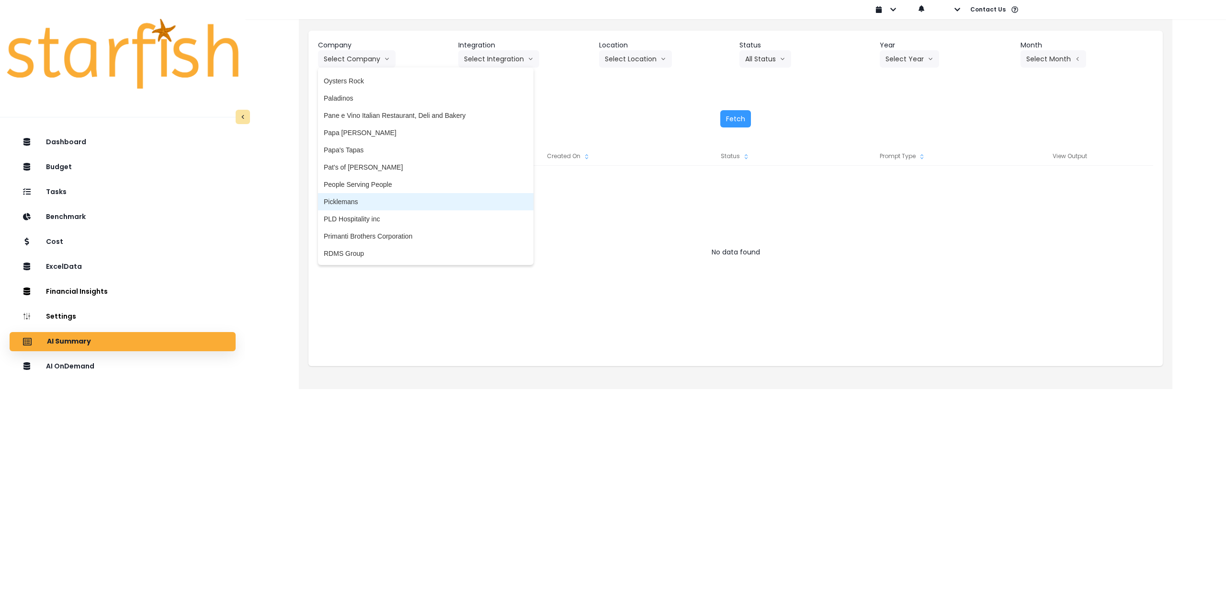
click at [385, 201] on span "Picklemans" at bounding box center [426, 202] width 204 height 10
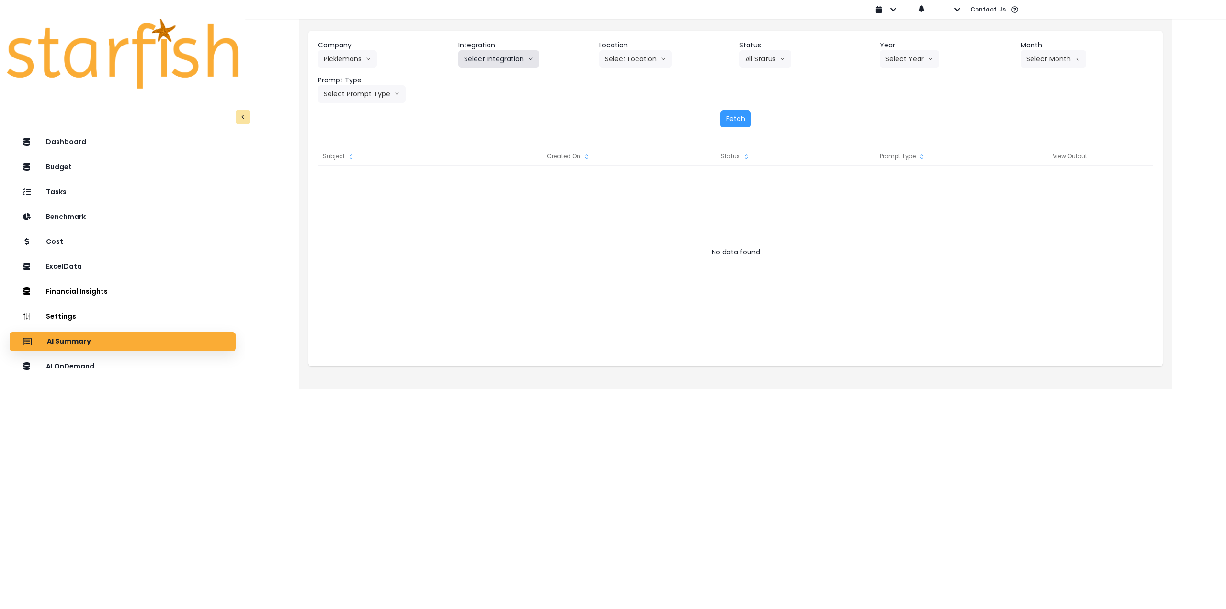
click at [505, 58] on button "Select Integration" at bounding box center [498, 58] width 81 height 17
click at [504, 80] on span "10 - Saint [PERSON_NAME]" at bounding box center [516, 79] width 105 height 10
click at [625, 58] on button "Select Location" at bounding box center [635, 58] width 73 height 17
click at [623, 80] on span "All Locations" at bounding box center [624, 79] width 38 height 10
click at [895, 59] on button "Select Year" at bounding box center [909, 58] width 59 height 17
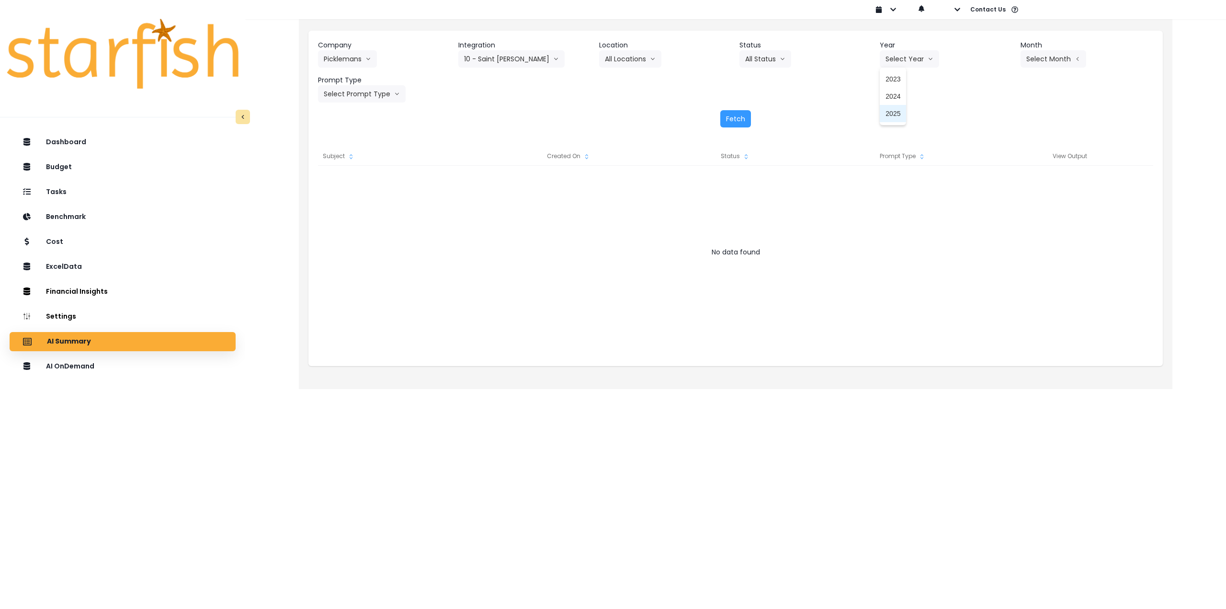
click at [890, 114] on span "2025" at bounding box center [893, 114] width 15 height 10
click at [1054, 59] on button "Select Month" at bounding box center [1054, 58] width 66 height 17
click at [1001, 160] on span "July" at bounding box center [1005, 165] width 19 height 10
click at [352, 92] on button "Select Prompt Type" at bounding box center [362, 93] width 88 height 17
click at [349, 189] on li "Monthly Summary" at bounding box center [351, 182] width 66 height 17
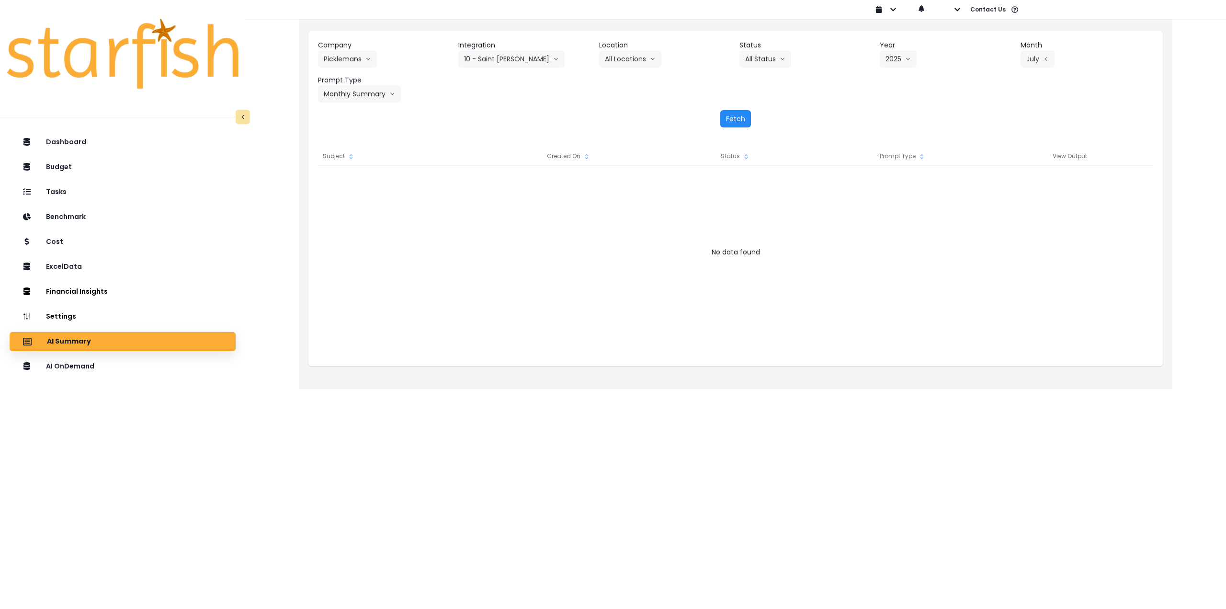
click at [731, 125] on button "Fetch" at bounding box center [735, 118] width 31 height 17
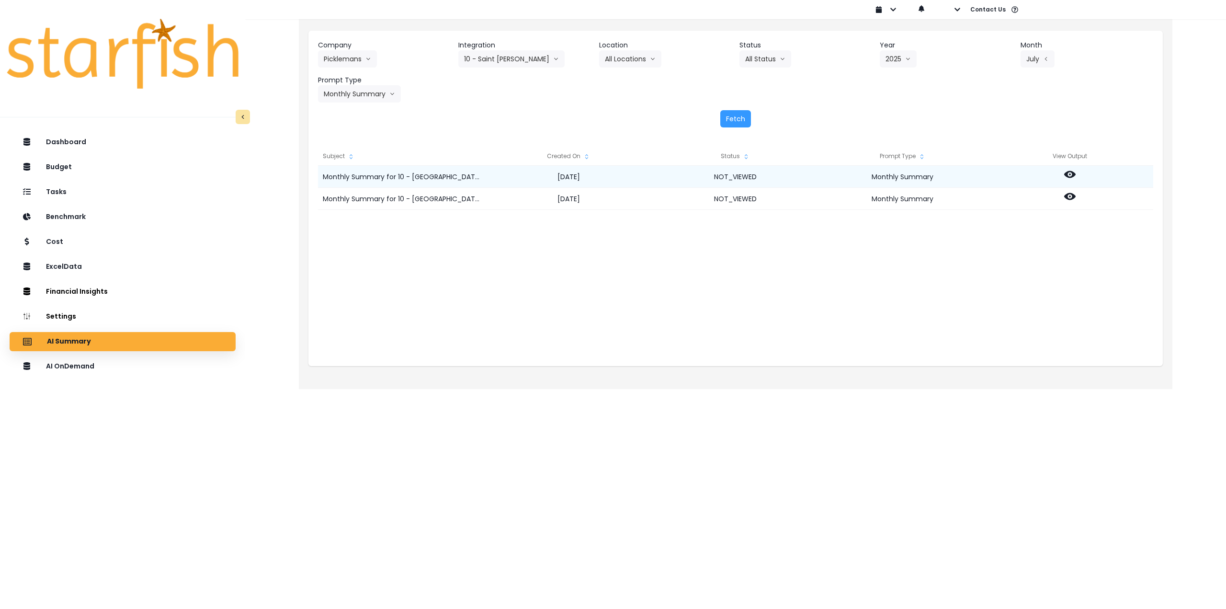
click at [1072, 172] on icon at bounding box center [1069, 174] width 11 height 7
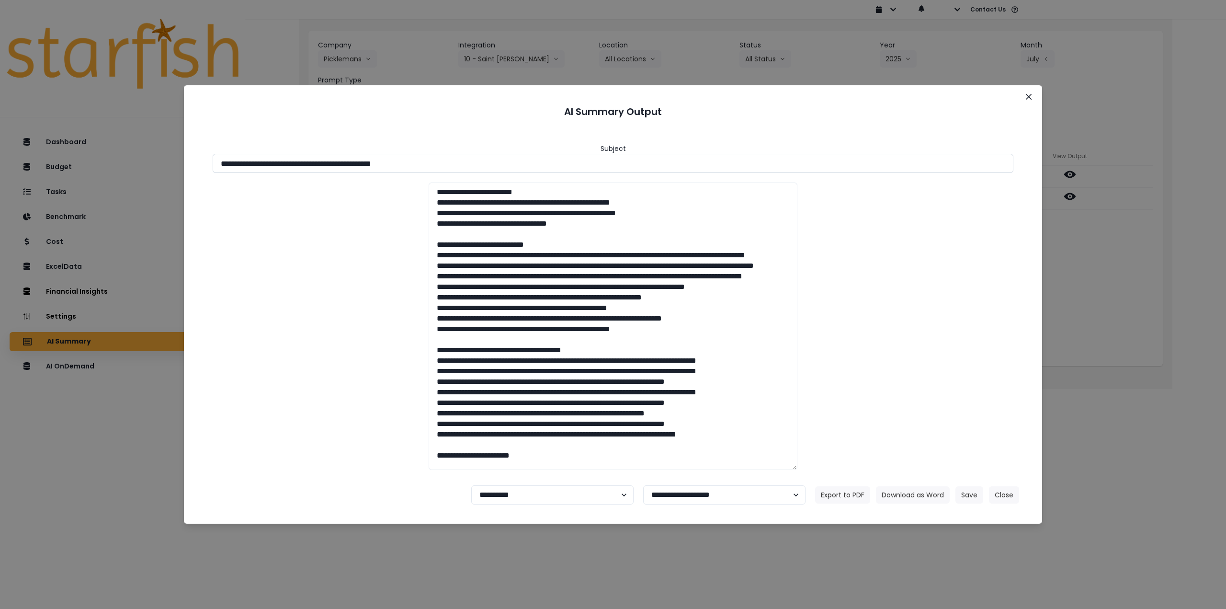
drag, startPoint x: 306, startPoint y: 164, endPoint x: 501, endPoint y: 165, distance: 195.0
click at [501, 165] on input "**********" at bounding box center [613, 163] width 801 height 19
click at [923, 498] on button "Download as Word" at bounding box center [913, 494] width 74 height 17
click at [1122, 236] on div "**********" at bounding box center [613, 304] width 1226 height 609
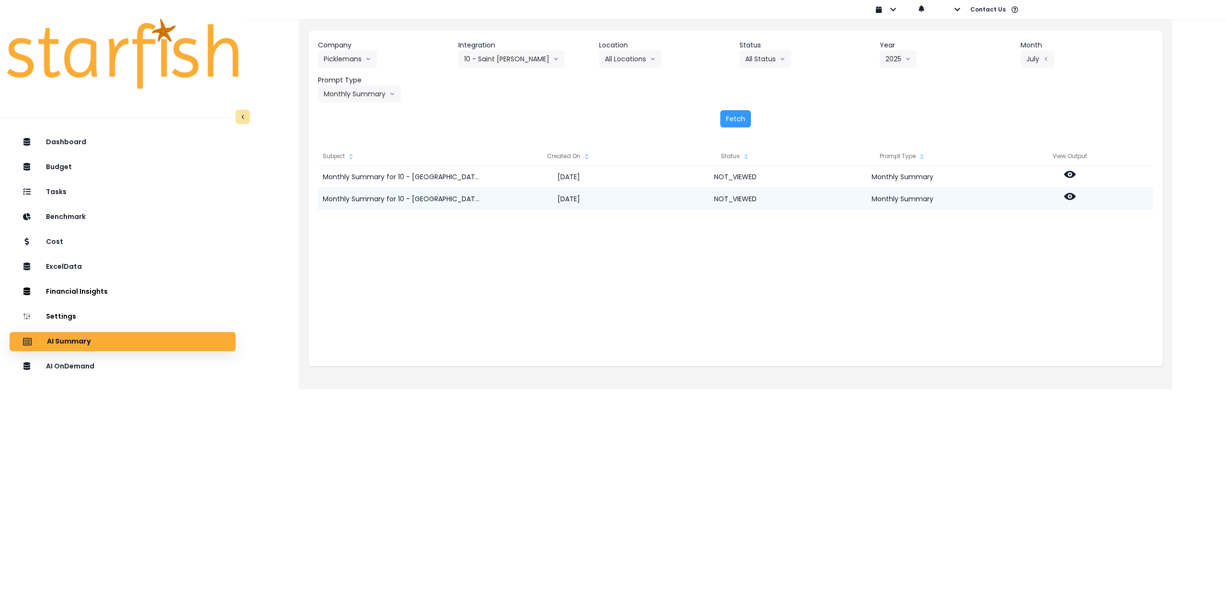
click at [1070, 189] on div at bounding box center [1069, 199] width 167 height 22
click at [1070, 200] on icon at bounding box center [1069, 196] width 11 height 7
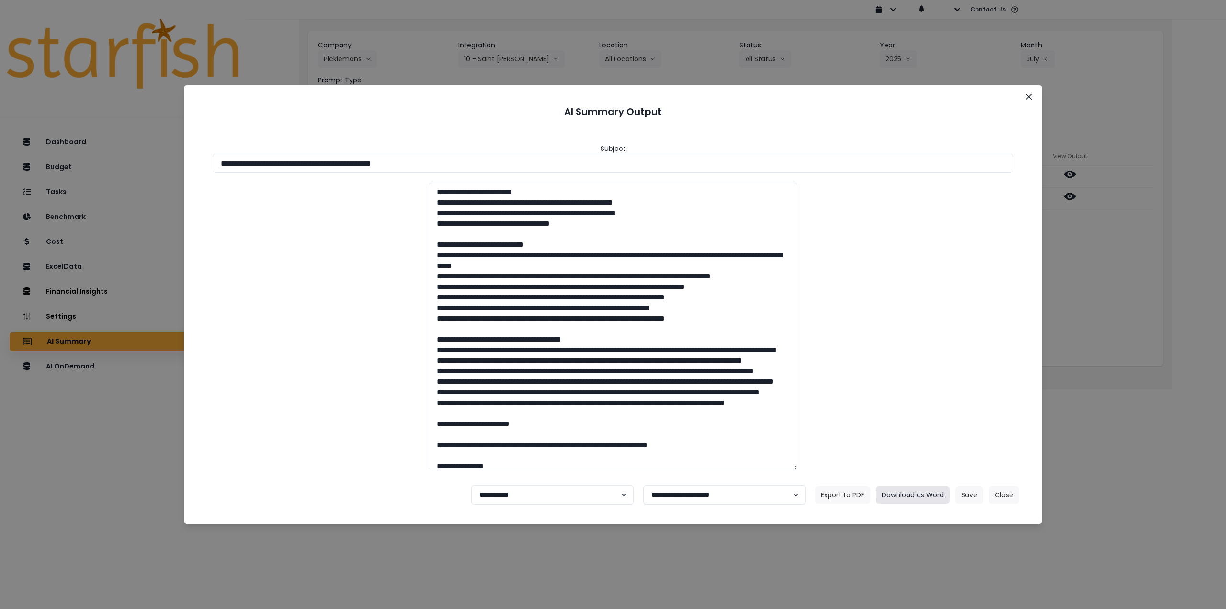
click at [925, 492] on button "Download as Word" at bounding box center [913, 494] width 74 height 17
